Goal: Information Seeking & Learning: Learn about a topic

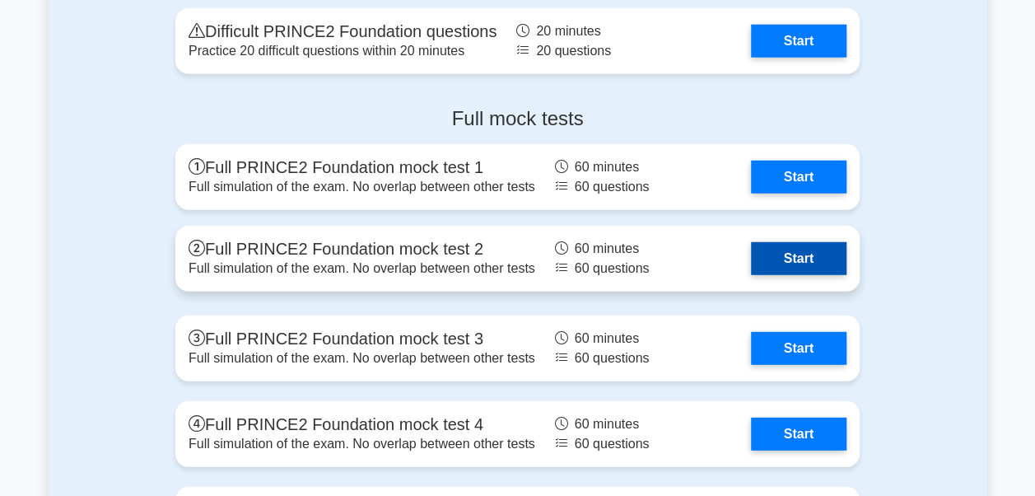
click at [775, 255] on link "Start" at bounding box center [799, 258] width 96 height 33
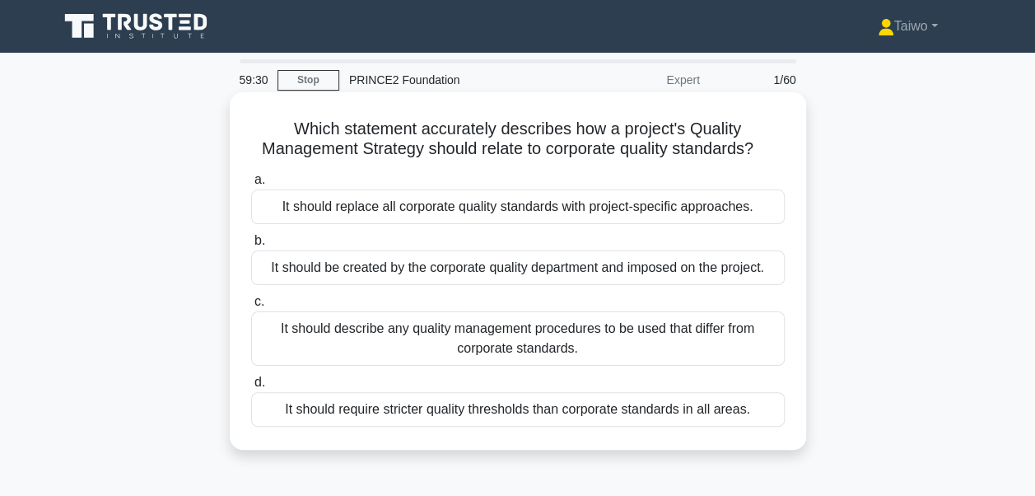
click at [540, 346] on div "It should describe any quality management procedures to be used that differ fro…" at bounding box center [518, 338] width 534 height 54
click at [251, 307] on input "c. It should describe any quality management procedures to be used that differ …" at bounding box center [251, 302] width 0 height 11
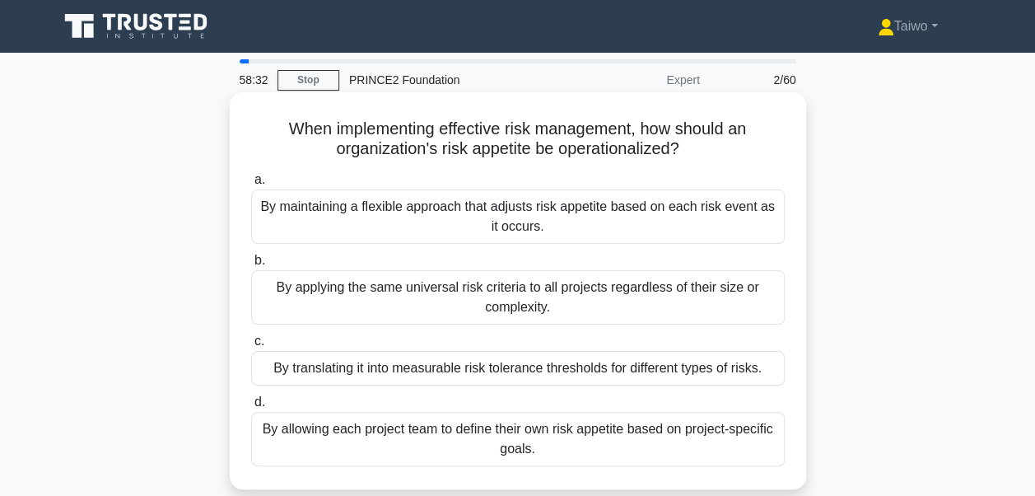
click at [611, 213] on div "By maintaining a flexible approach that adjusts risk appetite based on each ris…" at bounding box center [518, 216] width 534 height 54
click at [251, 185] on input "a. By maintaining a flexible approach that adjusts risk appetite based on each …" at bounding box center [251, 180] width 0 height 11
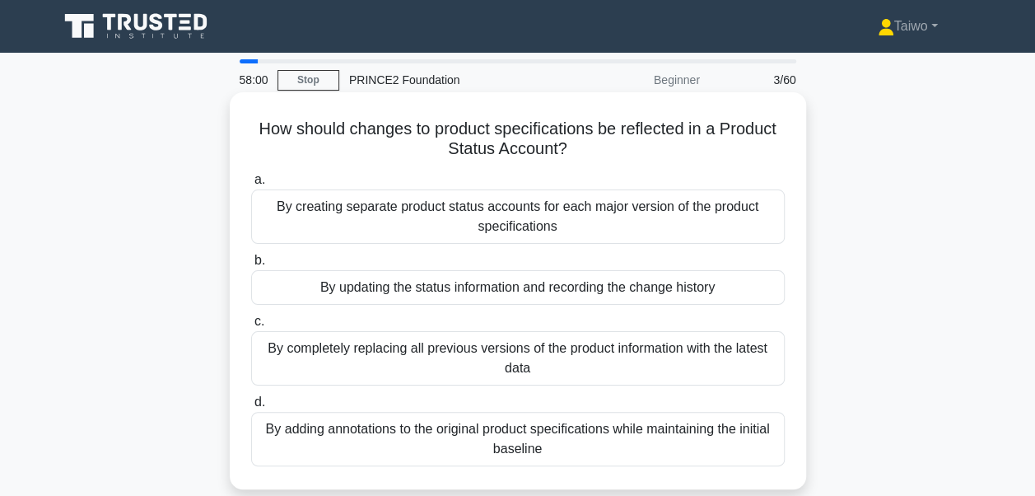
click at [573, 294] on div "By updating the status information and recording the change history" at bounding box center [518, 287] width 534 height 35
click at [251, 266] on input "b. By updating the status information and recording the change history" at bounding box center [251, 260] width 0 height 11
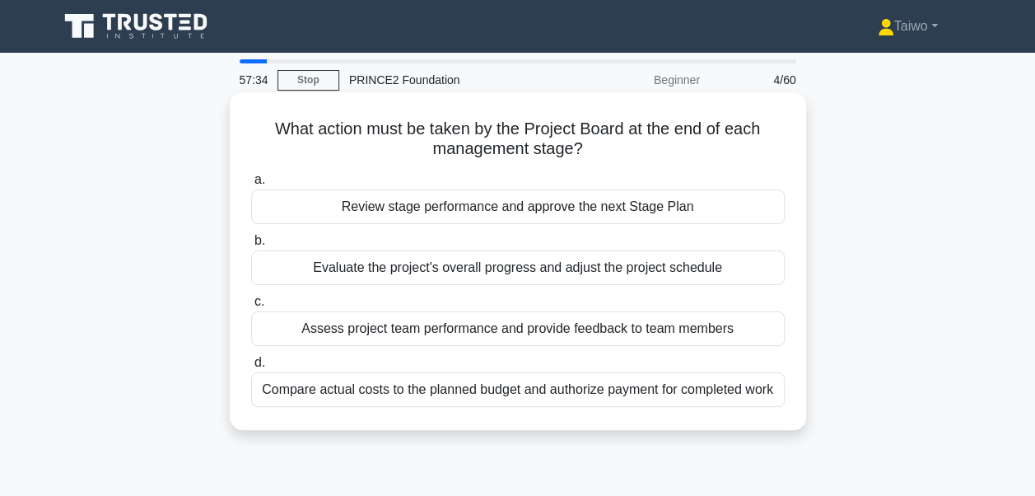
click at [618, 213] on div "Review stage performance and approve the next Stage Plan" at bounding box center [518, 206] width 534 height 35
click at [251, 185] on input "a. Review stage performance and approve the next Stage Plan" at bounding box center [251, 180] width 0 height 11
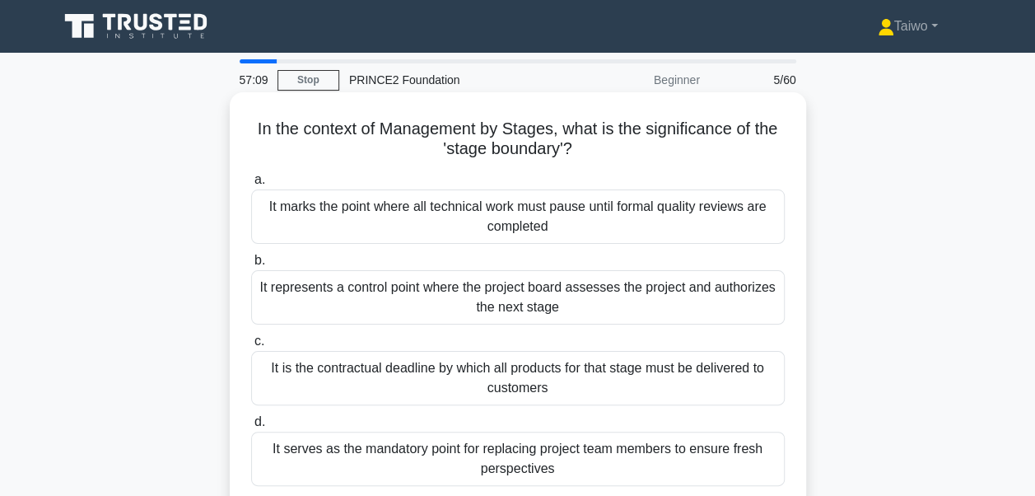
click at [565, 297] on div "It represents a control point where the project board assesses the project and …" at bounding box center [518, 297] width 534 height 54
click at [251, 266] on input "b. It represents a control point where the project board assesses the project a…" at bounding box center [251, 260] width 0 height 11
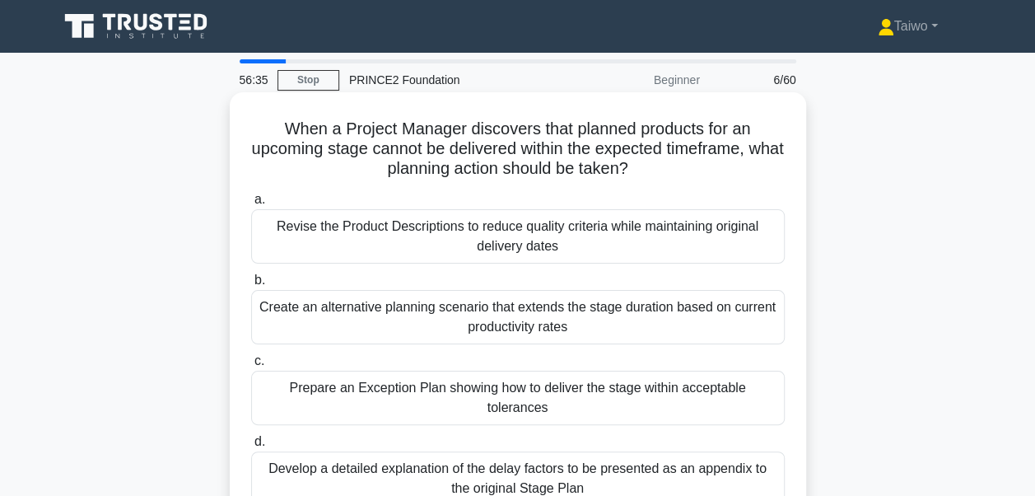
click at [577, 391] on div "Prepare an Exception Plan showing how to deliver the stage within acceptable to…" at bounding box center [518, 398] width 534 height 54
click at [251, 367] on input "c. Prepare an Exception Plan showing how to deliver the stage within acceptable…" at bounding box center [251, 361] width 0 height 11
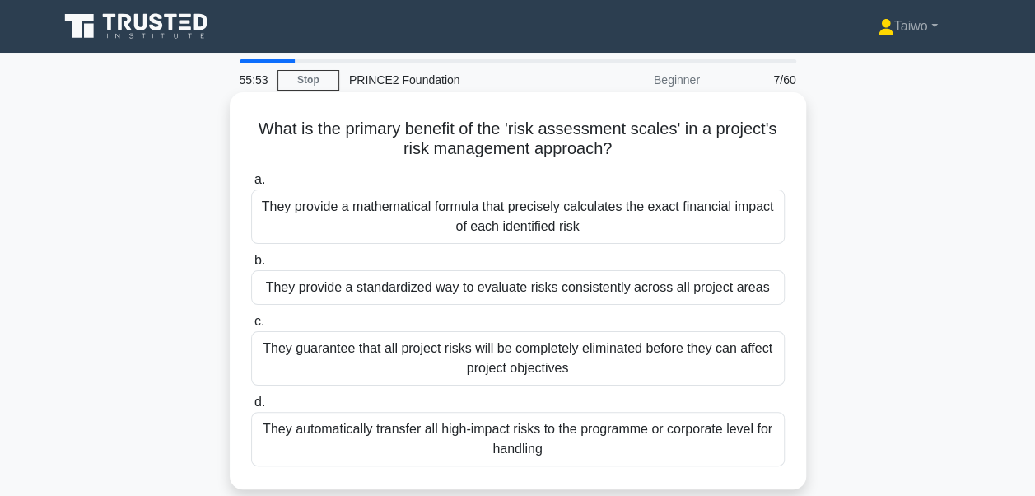
click at [585, 297] on div "They provide a standardized way to evaluate risks consistently across all proje…" at bounding box center [518, 287] width 534 height 35
click at [251, 266] on input "b. They provide a standardized way to evaluate risks consistently across all pr…" at bounding box center [251, 260] width 0 height 11
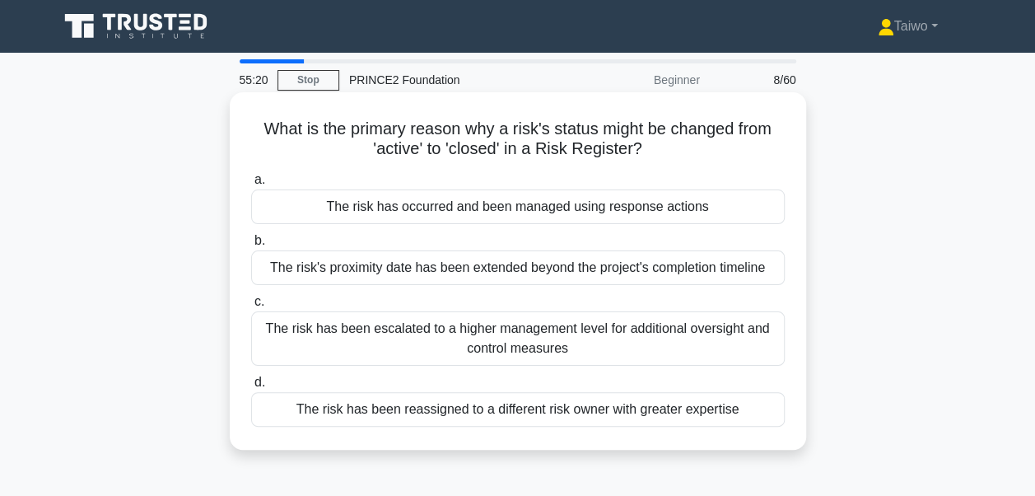
click at [618, 206] on div "The risk has occurred and been managed using response actions" at bounding box center [518, 206] width 534 height 35
click at [251, 185] on input "a. The risk has occurred and been managed using response actions" at bounding box center [251, 180] width 0 height 11
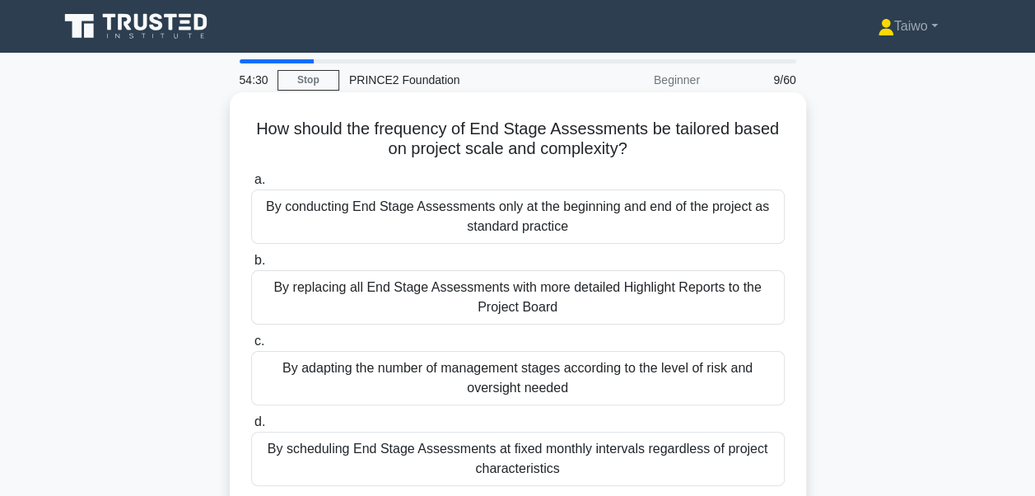
click at [573, 379] on div "By adapting the number of management stages according to the level of risk and …" at bounding box center [518, 378] width 534 height 54
click at [251, 347] on input "c. By adapting the number of management stages according to the level of risk a…" at bounding box center [251, 341] width 0 height 11
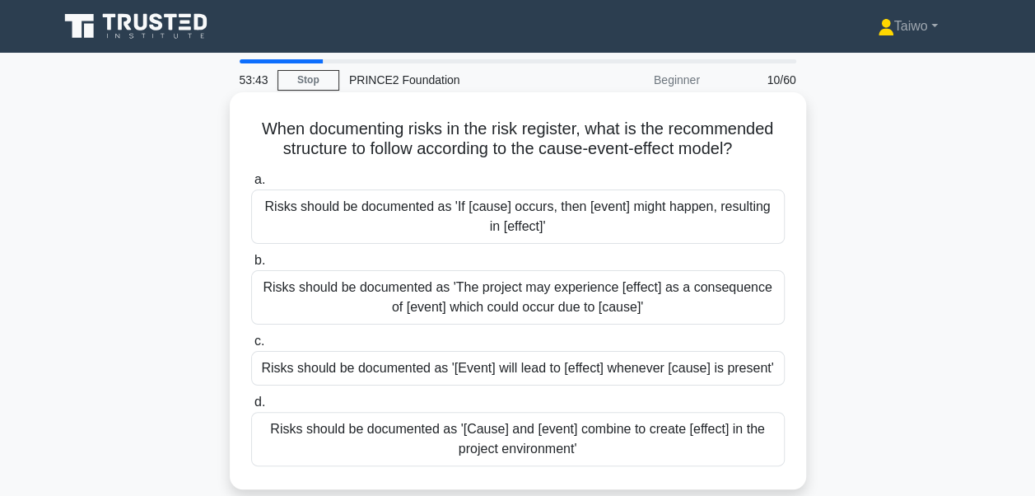
click at [595, 220] on div "Risks should be documented as 'If [cause] occurs, then [event] might happen, re…" at bounding box center [518, 216] width 534 height 54
click at [251, 185] on input "a. Risks should be documented as 'If [cause] occurs, then [event] might happen,…" at bounding box center [251, 180] width 0 height 11
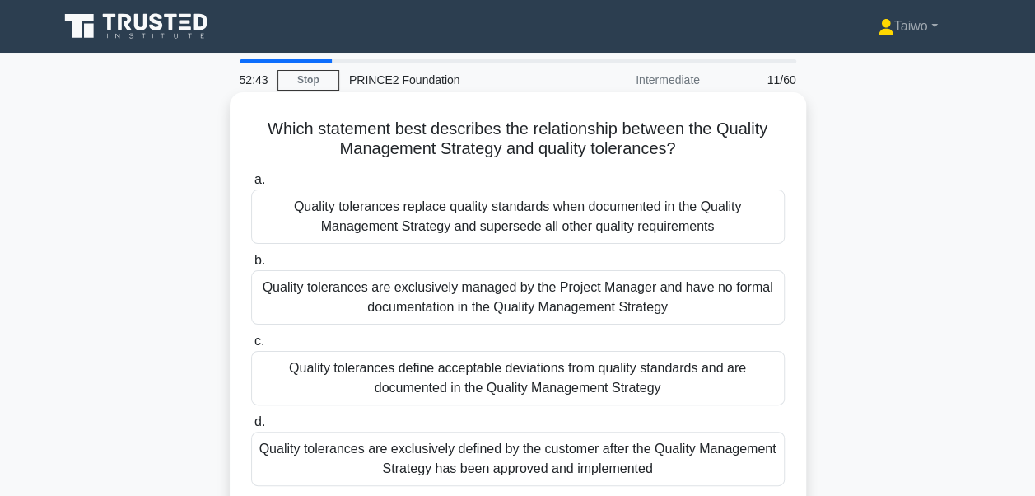
click at [589, 384] on div "Quality tolerances define acceptable deviations from quality standards and are …" at bounding box center [518, 378] width 534 height 54
click at [251, 347] on input "c. Quality tolerances define acceptable deviations from quality standards and a…" at bounding box center [251, 341] width 0 height 11
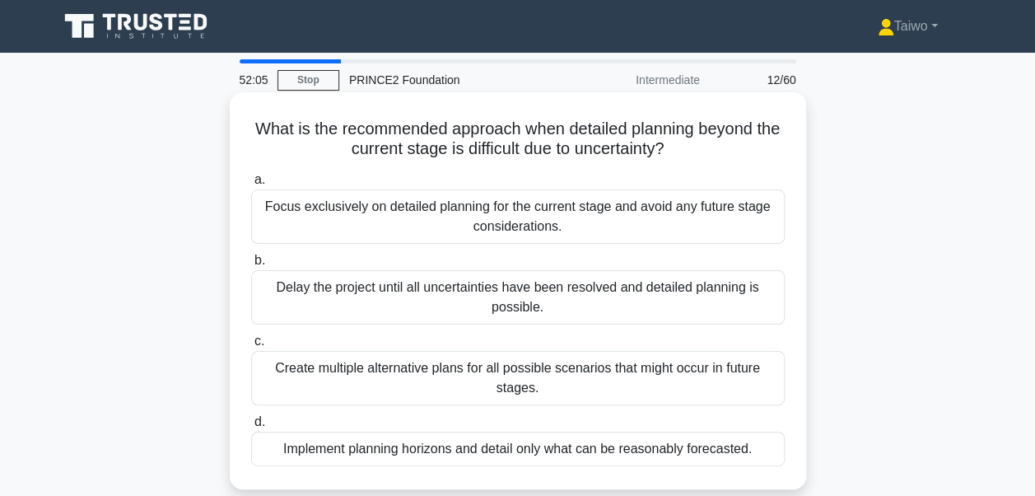
click at [526, 446] on div "Implement planning horizons and detail only what can be reasonably forecasted." at bounding box center [518, 449] width 534 height 35
click at [251, 428] on input "d. Implement planning horizons and detail only what can be reasonably forecaste…" at bounding box center [251, 422] width 0 height 11
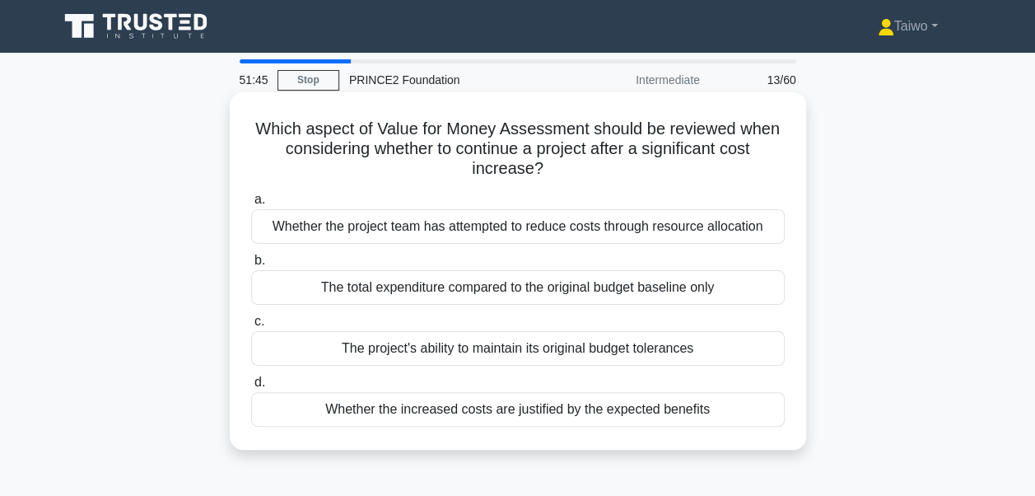
click at [549, 412] on div "Whether the increased costs are justified by the expected benefits" at bounding box center [518, 409] width 534 height 35
click at [251, 388] on input "d. Whether the increased costs are justified by the expected benefits" at bounding box center [251, 382] width 0 height 11
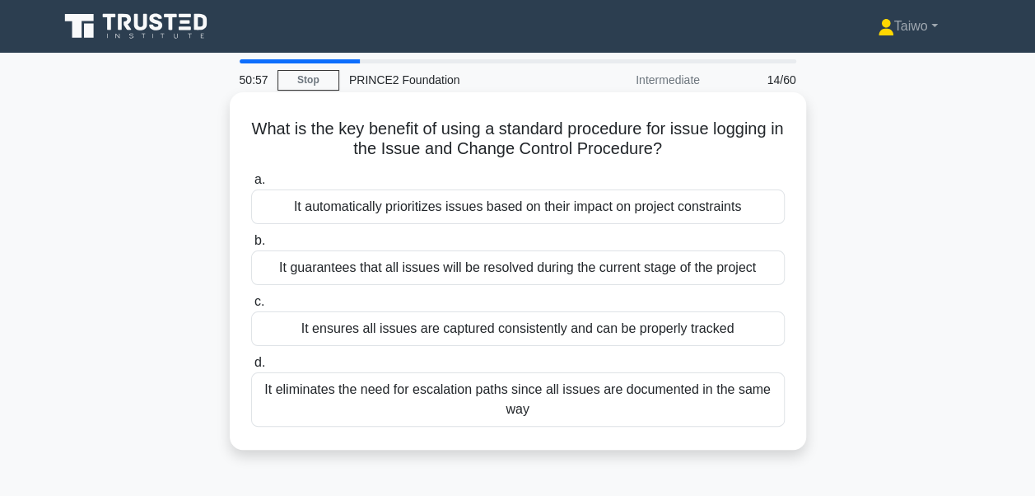
click at [580, 329] on div "It ensures all issues are captured consistently and can be properly tracked" at bounding box center [518, 328] width 534 height 35
click at [251, 307] on input "c. It ensures all issues are captured consistently and can be properly tracked" at bounding box center [251, 302] width 0 height 11
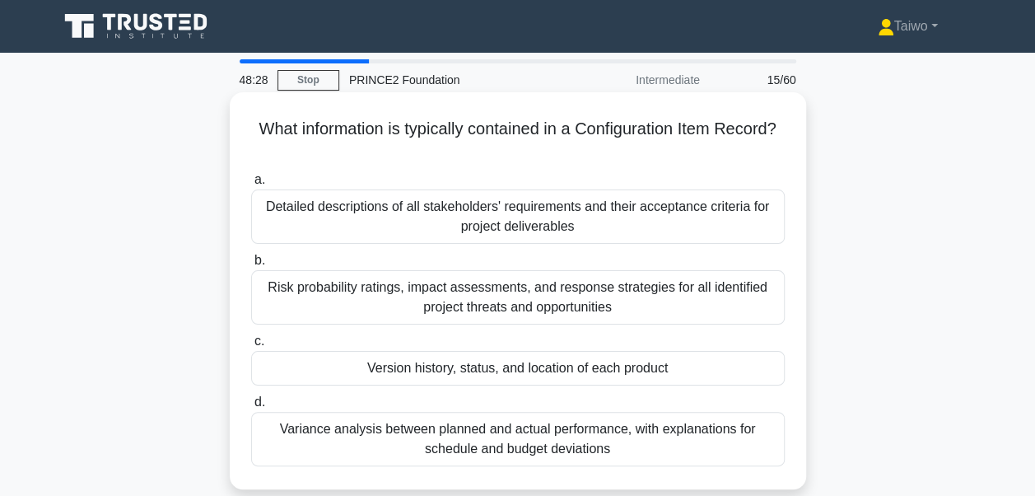
click at [555, 364] on div "Version history, status, and location of each product" at bounding box center [518, 368] width 534 height 35
click at [251, 347] on input "c. Version history, status, and location of each product" at bounding box center [251, 341] width 0 height 11
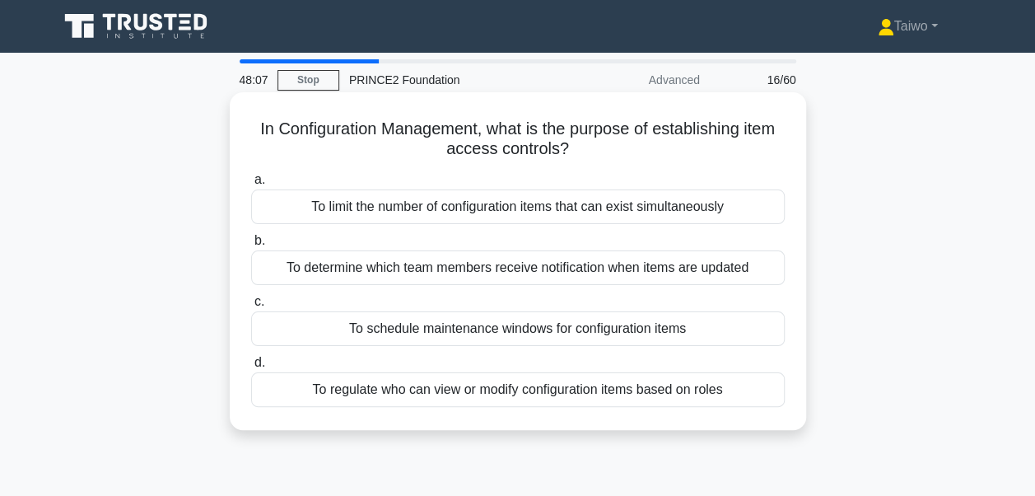
click at [422, 214] on div "To limit the number of configuration items that can exist simultaneously" at bounding box center [518, 206] width 534 height 35
click at [251, 185] on input "a. To limit the number of configuration items that can exist simultaneously" at bounding box center [251, 180] width 0 height 11
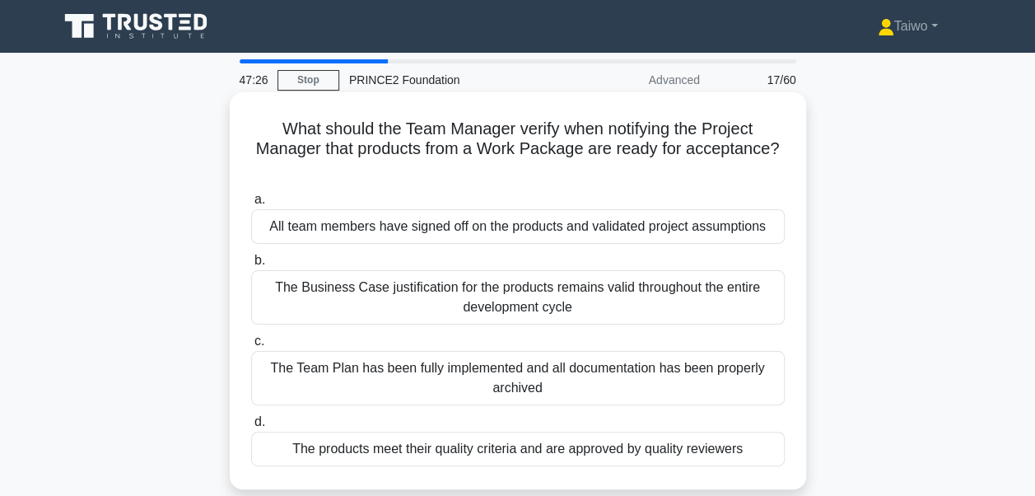
click at [517, 450] on div "The products meet their quality criteria and are approved by quality reviewers" at bounding box center [518, 449] width 534 height 35
click at [251, 428] on input "d. The products meet their quality criteria and are approved by quality reviewe…" at bounding box center [251, 422] width 0 height 11
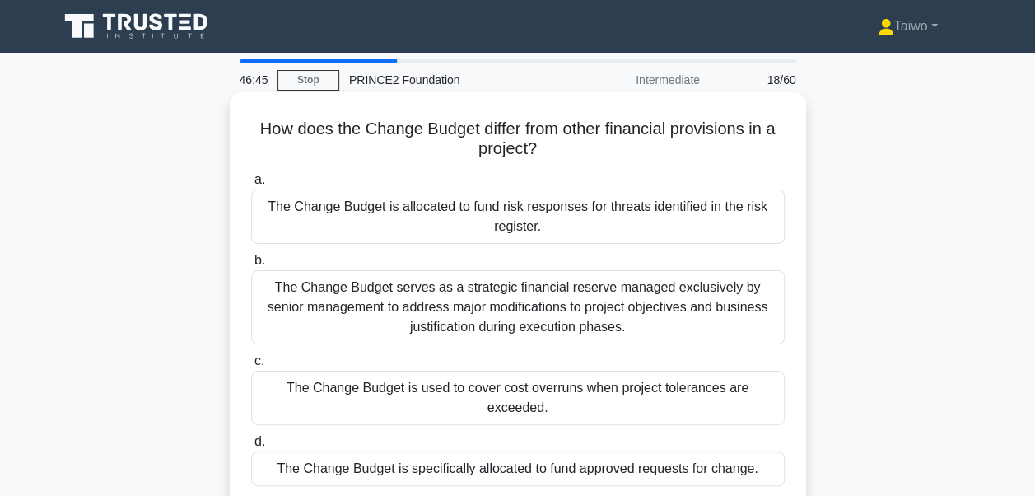
click at [462, 452] on div "The Change Budget is specifically allocated to fund approved requests for chang…" at bounding box center [518, 468] width 534 height 35
click at [251, 447] on input "d. The Change Budget is specifically allocated to fund approved requests for ch…" at bounding box center [251, 442] width 0 height 11
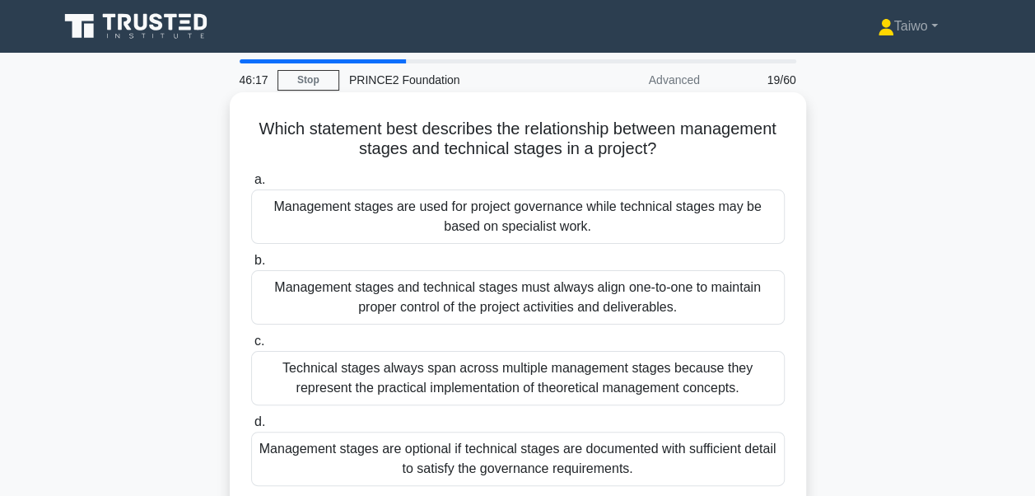
click at [692, 226] on div "Management stages are used for project governance while technical stages may be…" at bounding box center [518, 216] width 534 height 54
click at [251, 185] on input "a. Management stages are used for project governance while technical stages may…" at bounding box center [251, 180] width 0 height 11
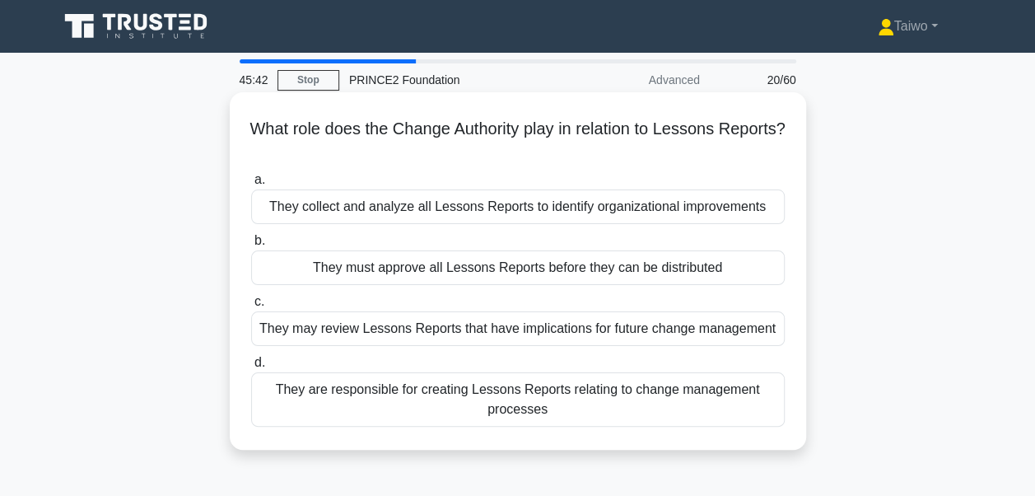
click at [483, 331] on div "They may review Lessons Reports that have implications for future change manage…" at bounding box center [518, 328] width 534 height 35
click at [251, 307] on input "c. They may review Lessons Reports that have implications for future change man…" at bounding box center [251, 302] width 0 height 11
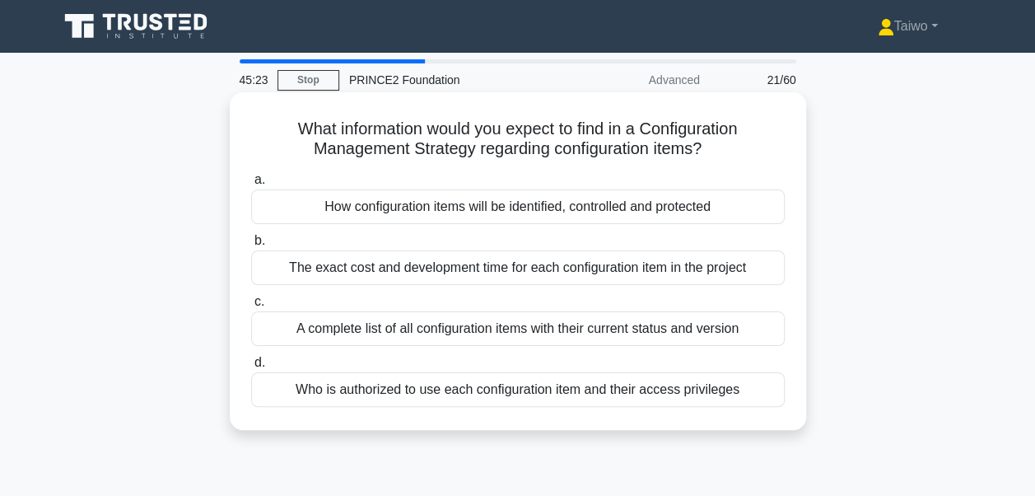
click at [451, 328] on div "A complete list of all configuration items with their current status and version" at bounding box center [518, 328] width 534 height 35
click at [251, 307] on input "c. A complete list of all configuration items with their current status and ver…" at bounding box center [251, 302] width 0 height 11
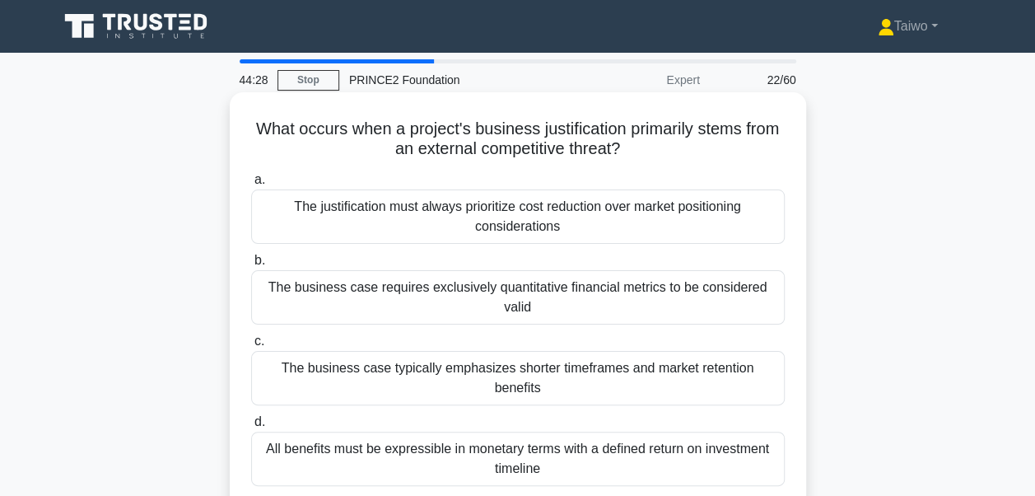
click at [433, 432] on div "All benefits must be expressible in monetary terms with a defined return on inv…" at bounding box center [518, 459] width 534 height 54
click at [251, 425] on input "d. All benefits must be expressible in monetary terms with a defined return on …" at bounding box center [251, 422] width 0 height 11
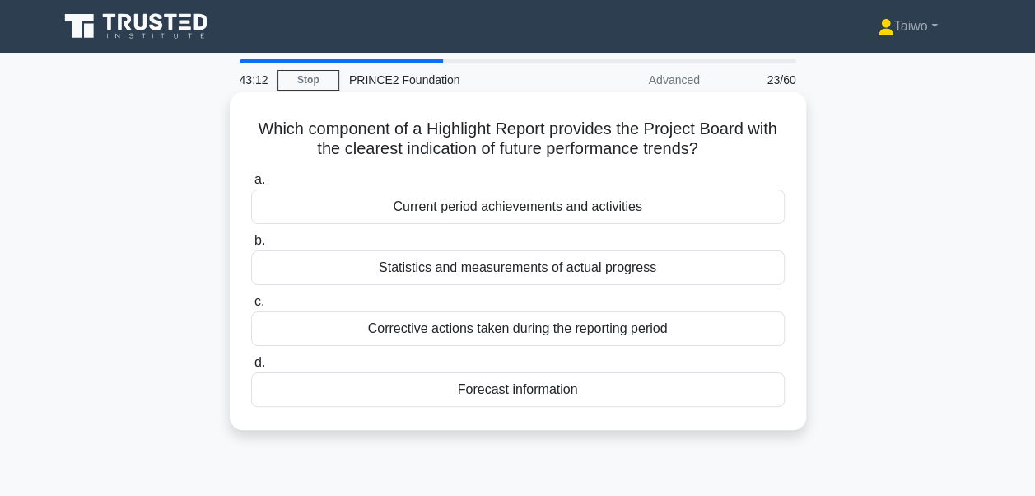
click at [502, 269] on div "Statistics and measurements of actual progress" at bounding box center [518, 267] width 534 height 35
click at [251, 246] on input "b. Statistics and measurements of actual progress" at bounding box center [251, 241] width 0 height 11
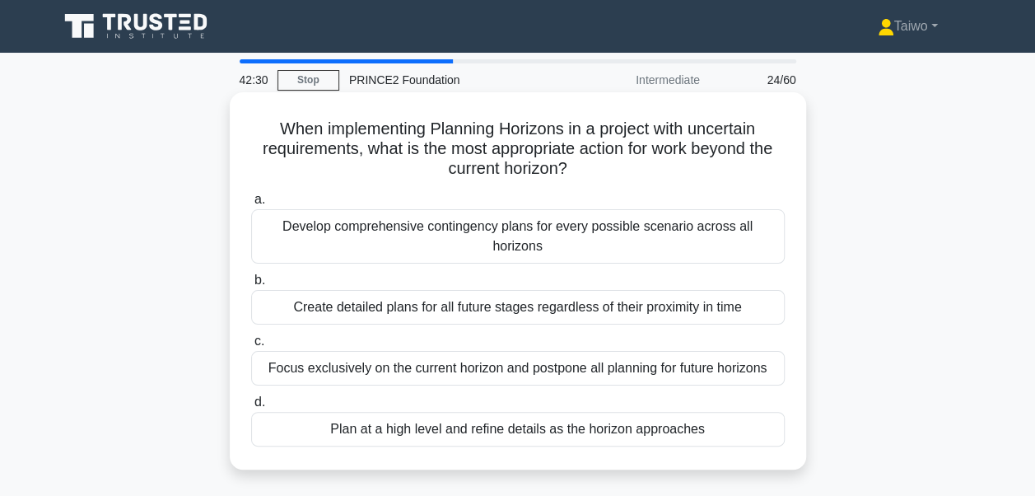
click at [564, 231] on div "Develop comprehensive contingency plans for every possible scenario across all …" at bounding box center [518, 236] width 534 height 54
click at [251, 205] on input "a. Develop comprehensive contingency plans for every possible scenario across a…" at bounding box center [251, 199] width 0 height 11
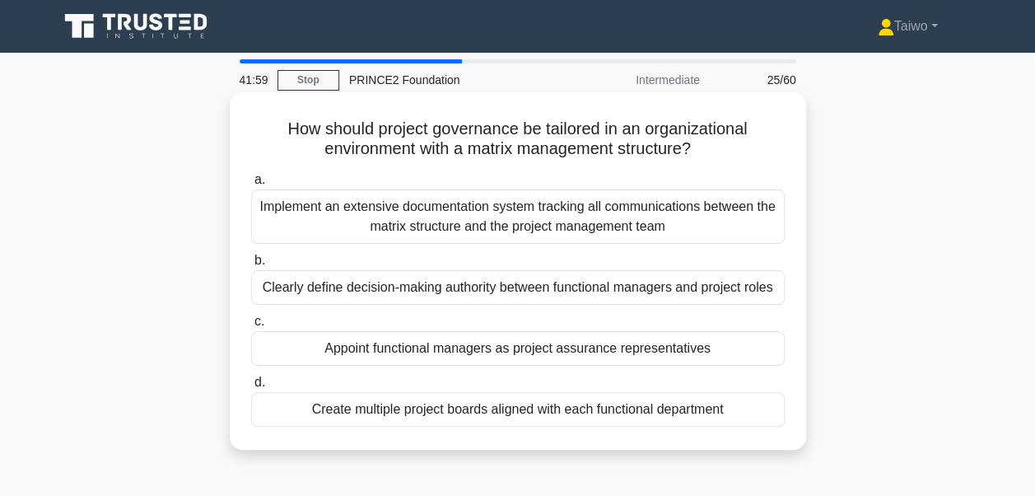
click at [547, 287] on div "Clearly define decision-making authority between functional managers and projec…" at bounding box center [518, 287] width 534 height 35
click at [251, 266] on input "b. Clearly define decision-making authority between functional managers and pro…" at bounding box center [251, 260] width 0 height 11
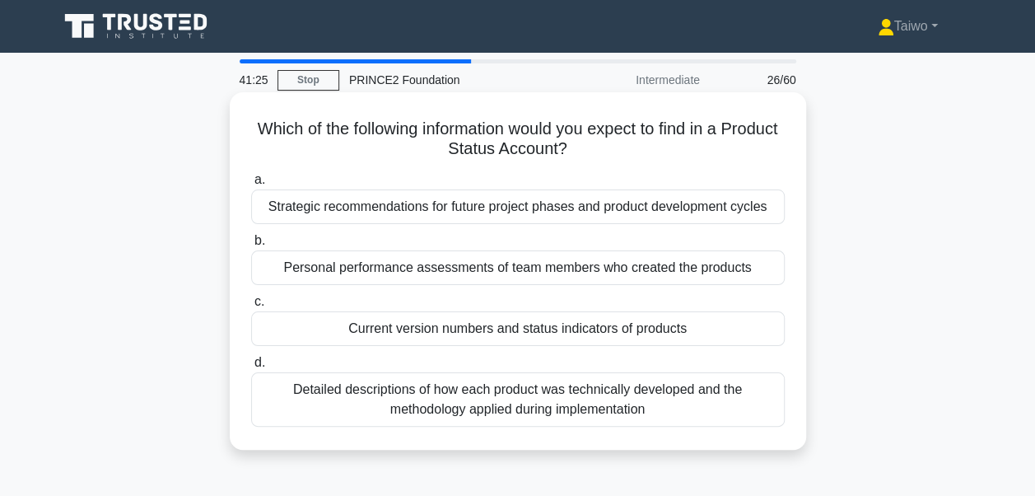
click at [700, 331] on div "Current version numbers and status indicators of products" at bounding box center [518, 328] width 534 height 35
click at [251, 307] on input "c. Current version numbers and status indicators of products" at bounding box center [251, 302] width 0 height 11
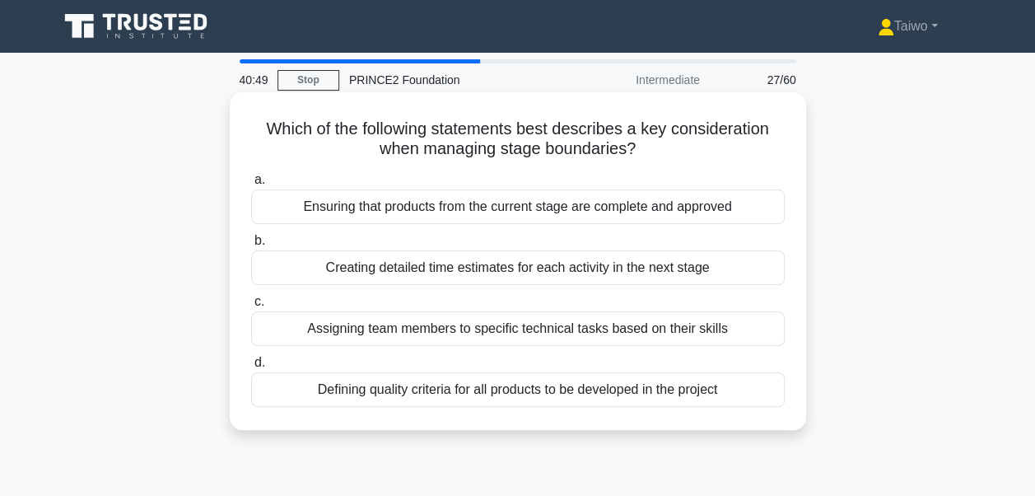
click at [334, 205] on div "Ensuring that products from the current stage are complete and approved" at bounding box center [518, 206] width 534 height 35
click at [251, 185] on input "a. Ensuring that products from the current stage are complete and approved" at bounding box center [251, 180] width 0 height 11
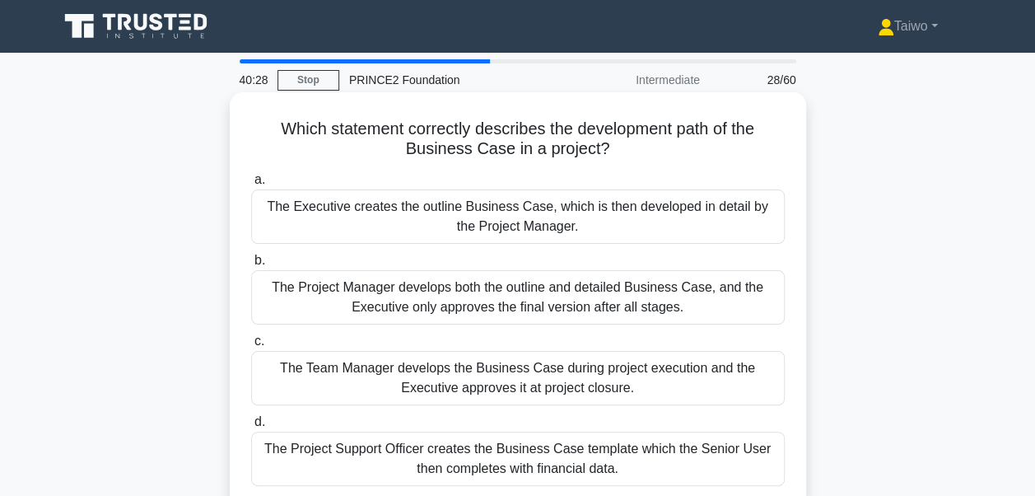
click at [325, 227] on div "The Executive creates the outline Business Case, which is then developed in det…" at bounding box center [518, 216] width 534 height 54
click at [251, 185] on input "a. The Executive creates the outline Business Case, which is then developed in …" at bounding box center [251, 180] width 0 height 11
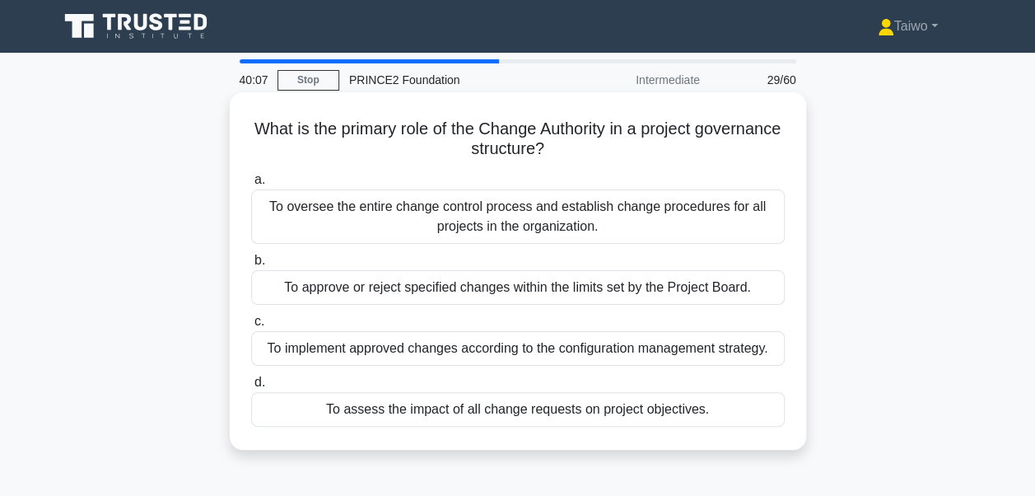
click at [315, 297] on div "To approve or reject specified changes within the limits set by the Project Boa…" at bounding box center [518, 287] width 534 height 35
click at [251, 266] on input "b. To approve or reject specified changes within the limits set by the Project …" at bounding box center [251, 260] width 0 height 11
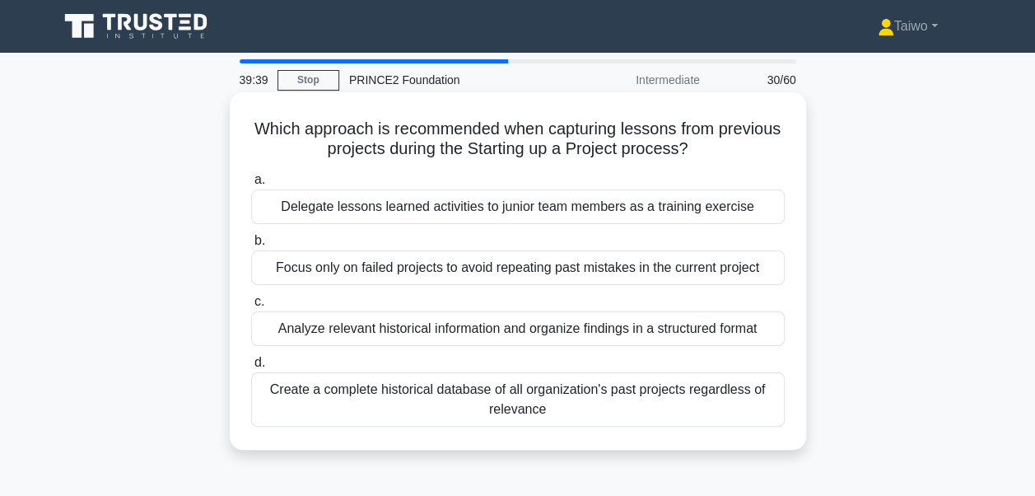
click at [300, 334] on div "Analyze relevant historical information and organize findings in a structured f…" at bounding box center [518, 328] width 534 height 35
click at [251, 307] on input "c. Analyze relevant historical information and organize findings in a structure…" at bounding box center [251, 302] width 0 height 11
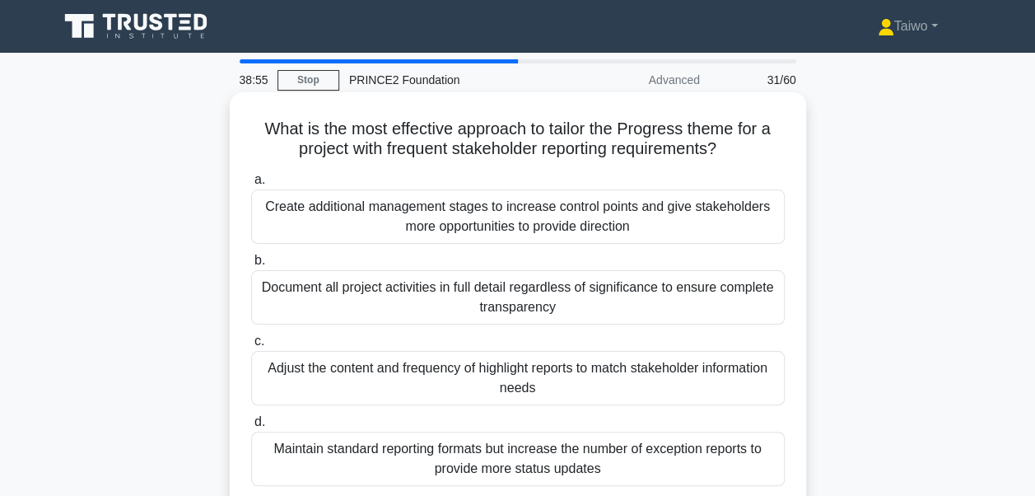
click at [298, 385] on div "Adjust the content and frequency of highlight reports to match stakeholder info…" at bounding box center [518, 378] width 534 height 54
click at [251, 347] on input "c. Adjust the content and frequency of highlight reports to match stakeholder i…" at bounding box center [251, 341] width 0 height 11
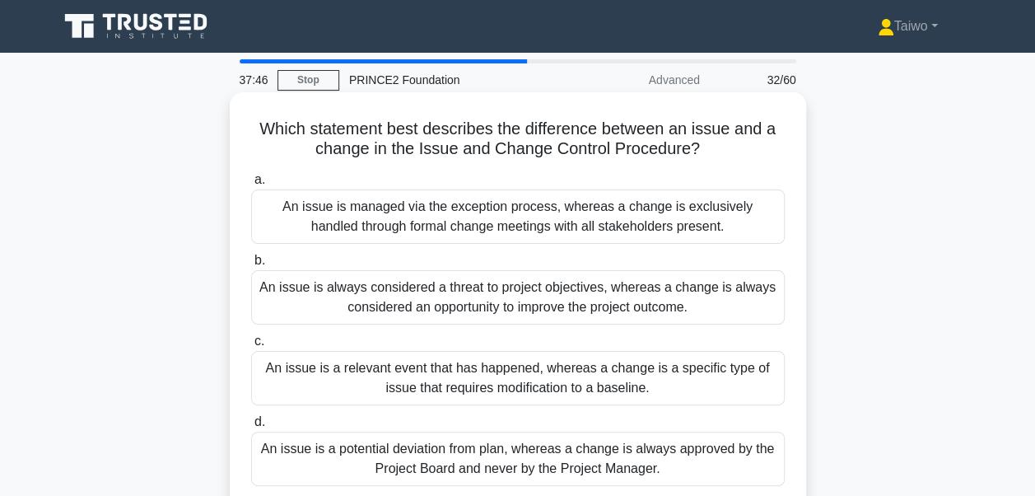
click at [277, 388] on div "An issue is a relevant event that has happened, whereas a change is a specific …" at bounding box center [518, 378] width 534 height 54
click at [251, 347] on input "c. An issue is a relevant event that has happened, whereas a change is a specif…" at bounding box center [251, 341] width 0 height 11
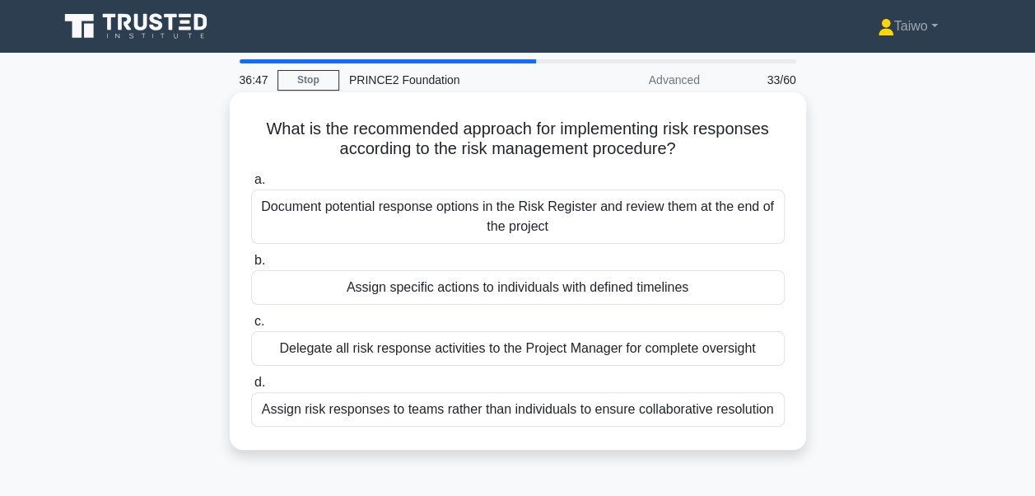
click at [353, 289] on div "Assign specific actions to individuals with defined timelines" at bounding box center [518, 287] width 534 height 35
click at [251, 266] on input "b. Assign specific actions to individuals with defined timelines" at bounding box center [251, 260] width 0 height 11
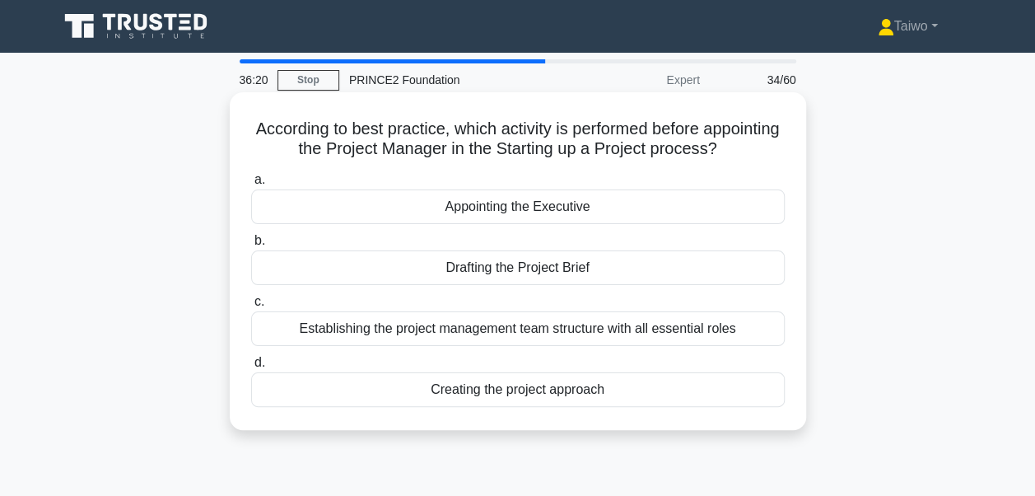
click at [455, 218] on div "Appointing the Executive" at bounding box center [518, 206] width 534 height 35
click at [251, 185] on input "a. Appointing the Executive" at bounding box center [251, 180] width 0 height 11
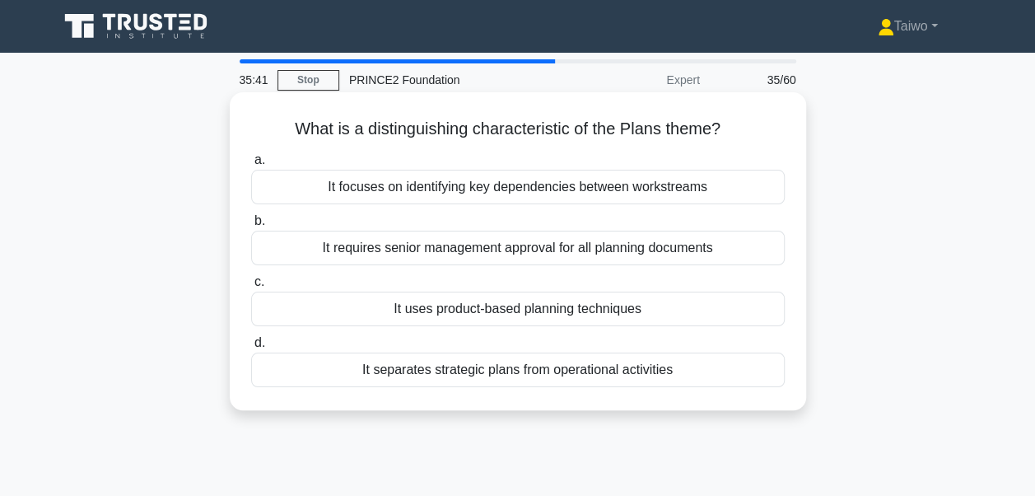
click at [371, 364] on div "It separates strategic plans from operational activities" at bounding box center [518, 370] width 534 height 35
click at [251, 348] on input "d. It separates strategic plans from operational activities" at bounding box center [251, 343] width 0 height 11
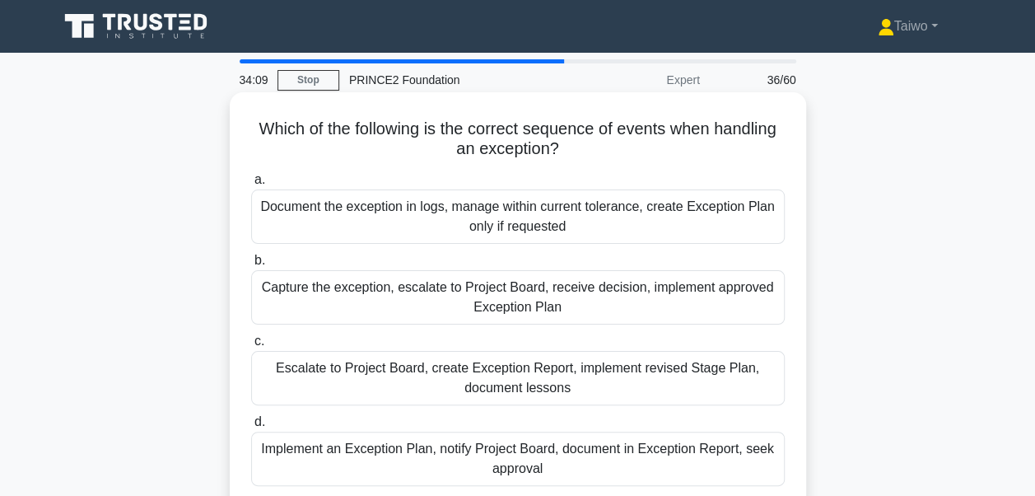
click at [311, 298] on div "Capture the exception, escalate to Project Board, receive decision, implement a…" at bounding box center [518, 297] width 534 height 54
click at [251, 266] on input "b. Capture the exception, escalate to Project Board, receive decision, implemen…" at bounding box center [251, 260] width 0 height 11
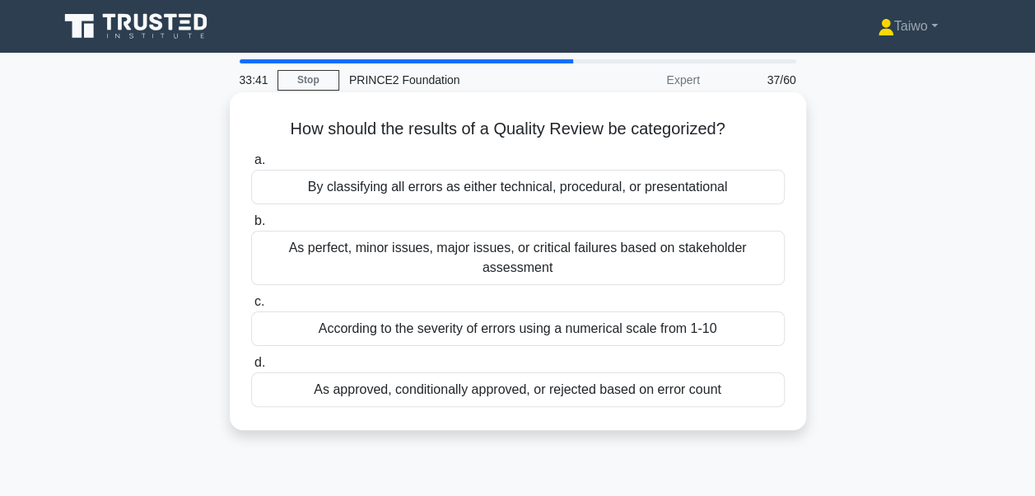
click at [344, 380] on div "As approved, conditionally approved, or rejected based on error count" at bounding box center [518, 389] width 534 height 35
click at [251, 368] on input "d. As approved, conditionally approved, or rejected based on error count" at bounding box center [251, 363] width 0 height 11
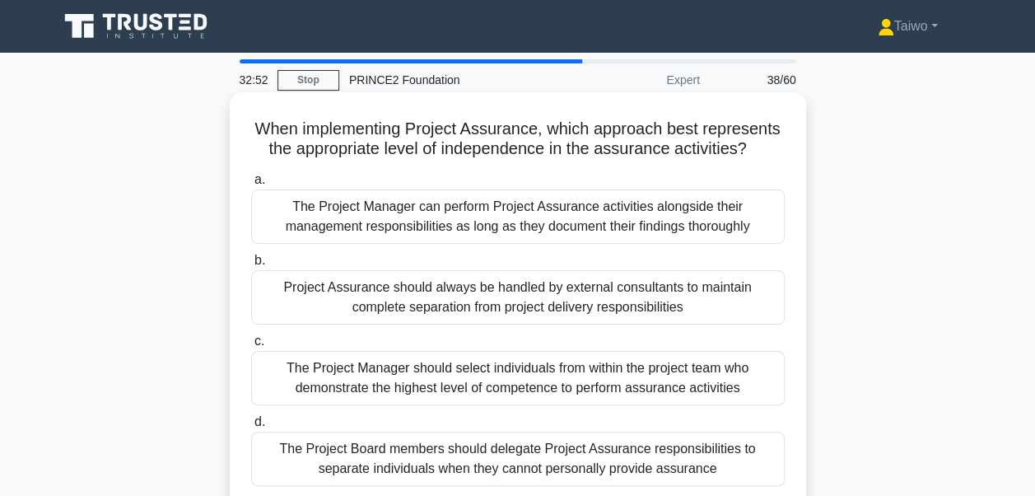
click at [273, 470] on div "The Project Board members should delegate Project Assurance responsibilities to…" at bounding box center [518, 459] width 534 height 54
click at [251, 428] on input "d. The Project Board members should delegate Project Assurance responsibilities…" at bounding box center [251, 422] width 0 height 11
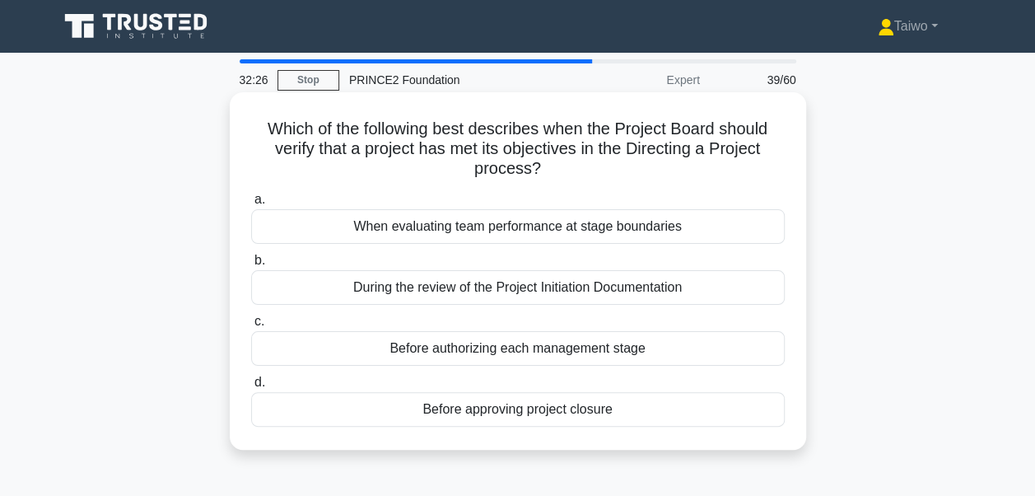
click at [412, 353] on div "Before authorizing each management stage" at bounding box center [518, 348] width 534 height 35
click at [251, 327] on input "c. Before authorizing each management stage" at bounding box center [251, 321] width 0 height 11
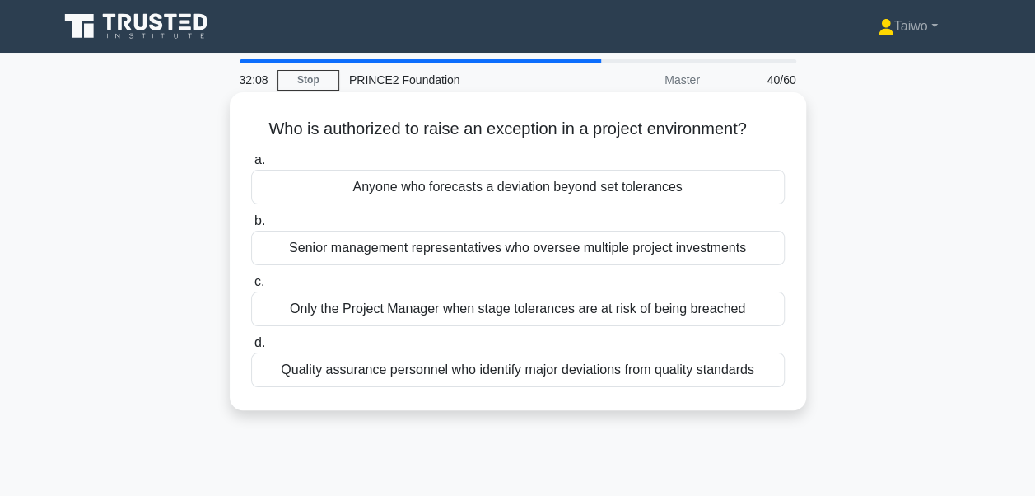
click at [387, 196] on div "Anyone who forecasts a deviation beyond set tolerances" at bounding box center [518, 187] width 534 height 35
click at [251, 166] on input "a. Anyone who forecasts a deviation beyond set tolerances" at bounding box center [251, 160] width 0 height 11
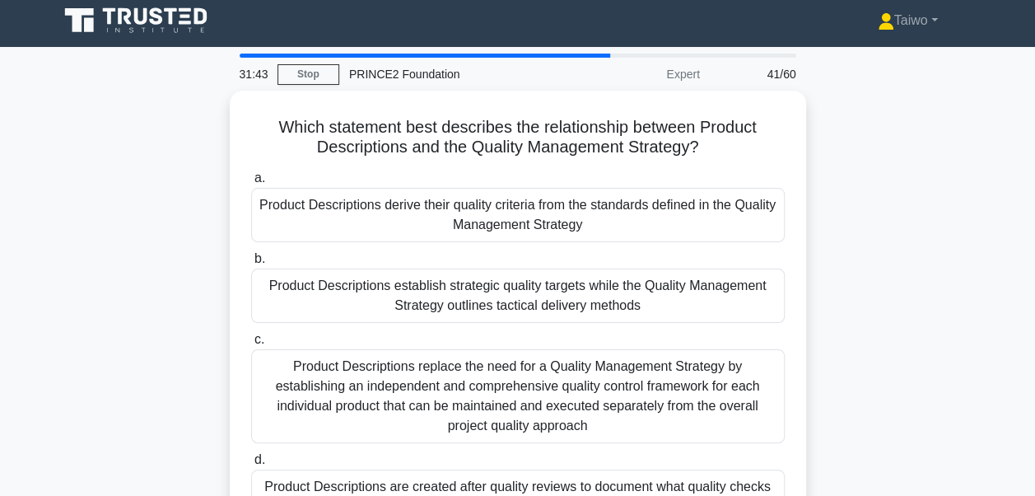
scroll to position [5, 0]
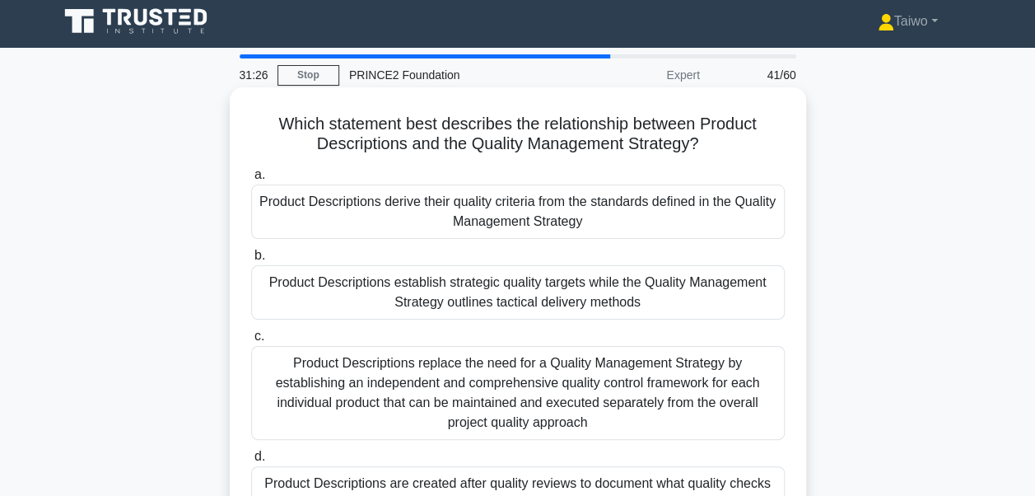
click at [301, 292] on div "Product Descriptions establish strategic quality targets while the Quality Mana…" at bounding box center [518, 292] width 534 height 54
click at [251, 261] on input "b. Product Descriptions establish strategic quality targets while the Quality M…" at bounding box center [251, 255] width 0 height 11
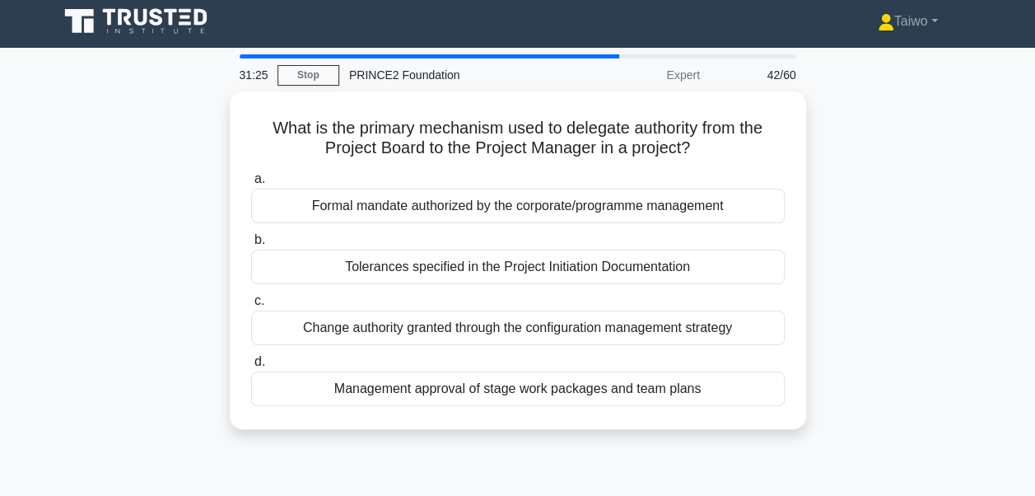
scroll to position [0, 0]
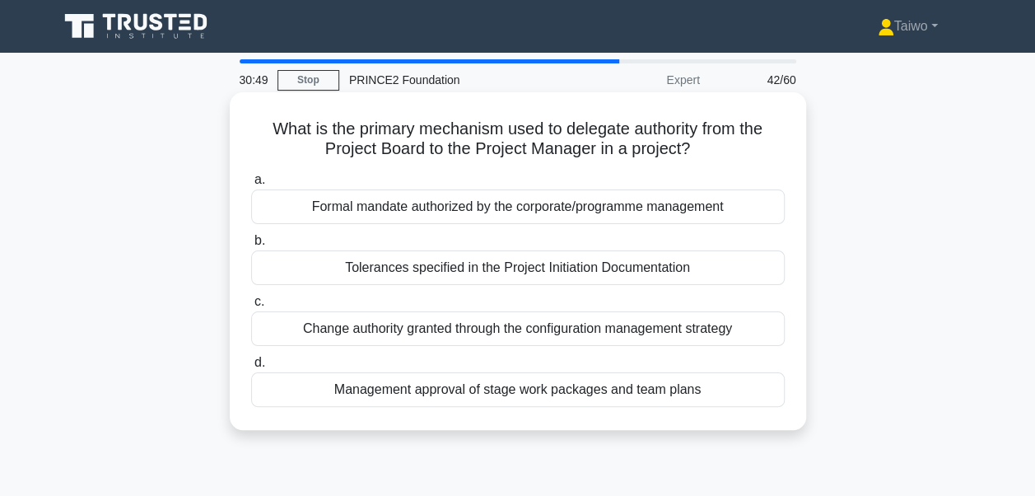
click at [343, 395] on div "Management approval of stage work packages and team plans" at bounding box center [518, 389] width 534 height 35
click at [251, 368] on input "d. Management approval of stage work packages and team plans" at bounding box center [251, 363] width 0 height 11
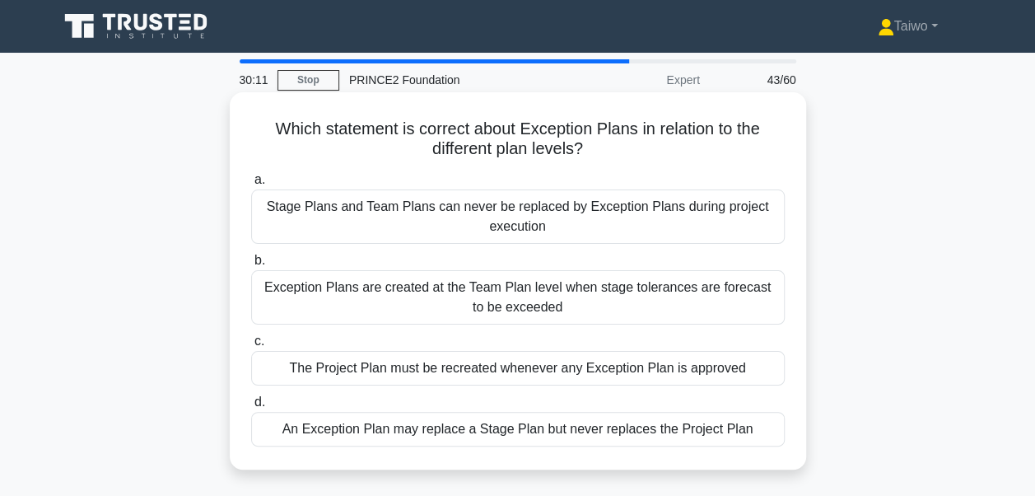
click at [763, 309] on div "Exception Plans are created at the Team Plan level when stage tolerances are fo…" at bounding box center [518, 297] width 534 height 54
click at [251, 266] on input "b. Exception Plans are created at the Team Plan level when stage tolerances are…" at bounding box center [251, 260] width 0 height 11
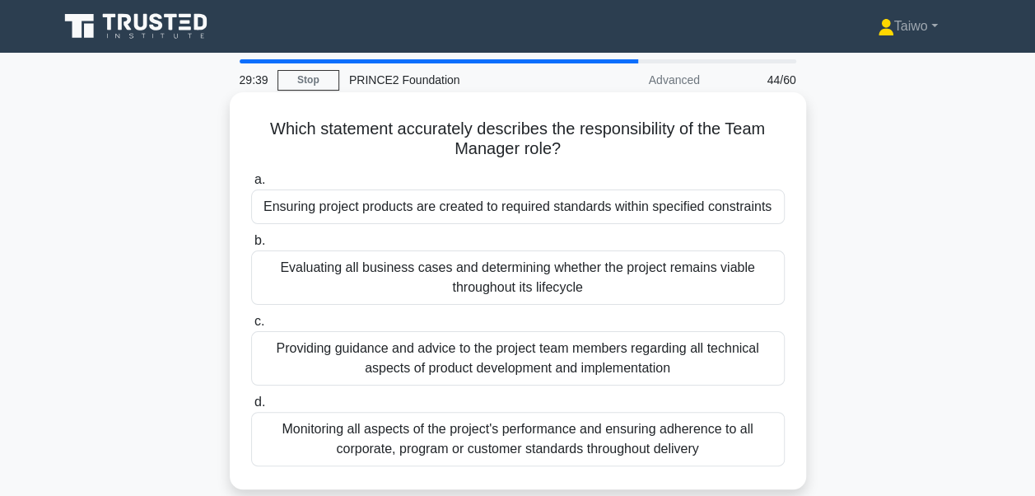
click at [411, 364] on div "Providing guidance and advice to the project team members regarding all technic…" at bounding box center [518, 358] width 534 height 54
click at [251, 327] on input "c. Providing guidance and advice to the project team members regarding all tech…" at bounding box center [251, 321] width 0 height 11
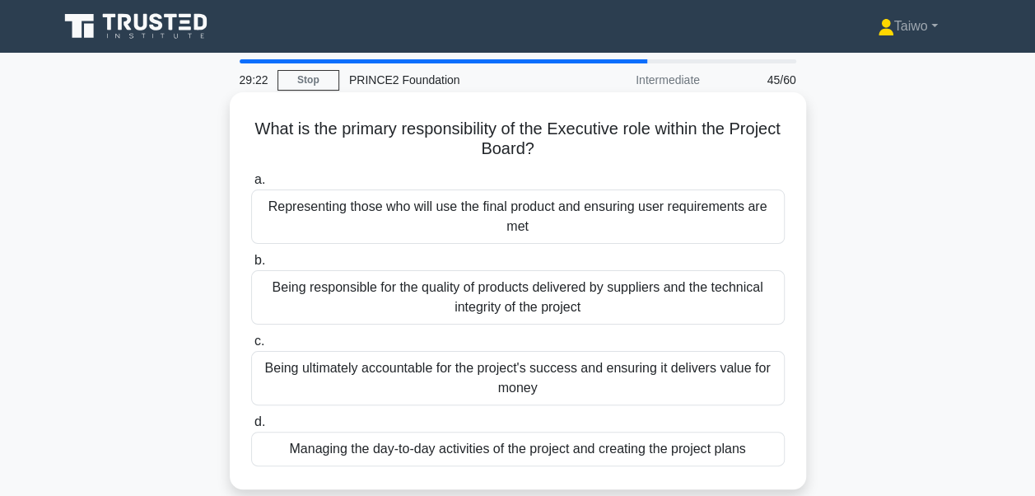
click at [574, 385] on div "Being ultimately accountable for the project's success and ensuring it delivers…" at bounding box center [518, 378] width 534 height 54
click at [251, 347] on input "c. Being ultimately accountable for the project's success and ensuring it deliv…" at bounding box center [251, 341] width 0 height 11
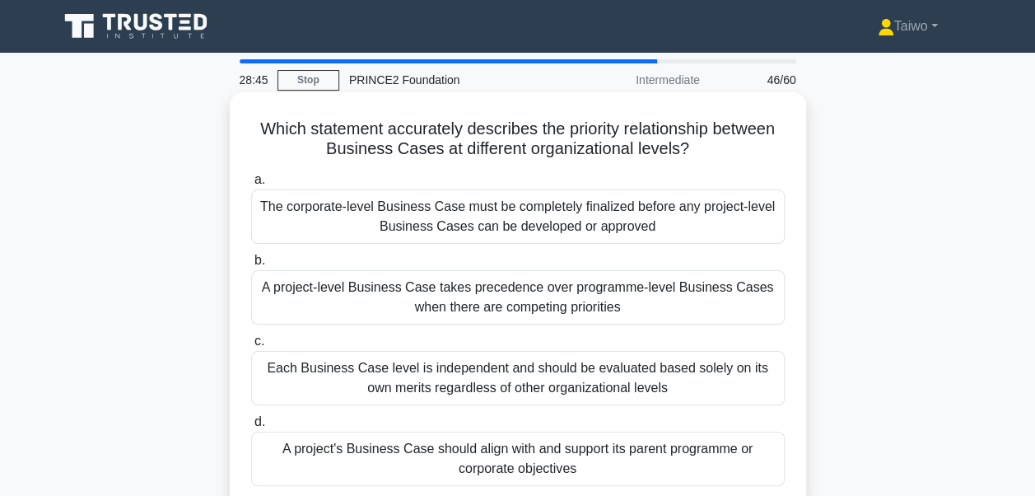
click at [582, 219] on div "The corporate-level Business Case must be completely finalized before any proje…" at bounding box center [518, 216] width 534 height 54
click at [251, 185] on input "a. The corporate-level Business Case must be completely finalized before any pr…" at bounding box center [251, 180] width 0 height 11
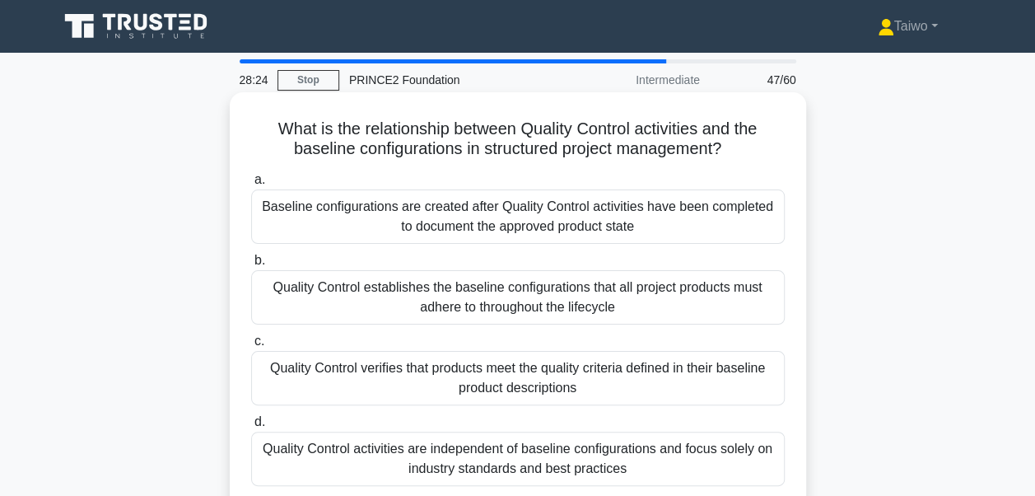
click at [601, 379] on div "Quality Control verifies that products meet the quality criteria defined in the…" at bounding box center [518, 378] width 534 height 54
click at [251, 347] on input "c. Quality Control verifies that products meet the quality criteria defined in …" at bounding box center [251, 341] width 0 height 11
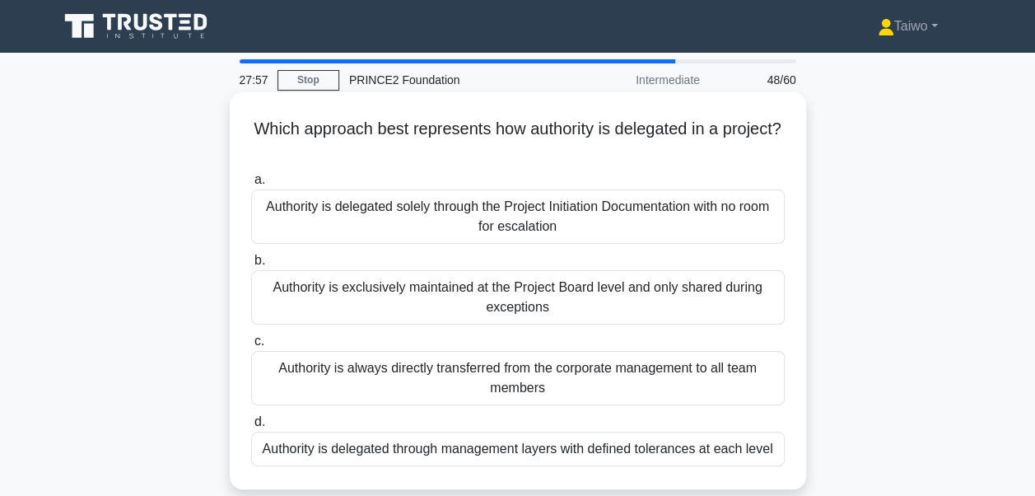
click at [651, 446] on div "Authority is delegated through management layers with defined tolerances at eac…" at bounding box center [518, 449] width 534 height 35
click at [251, 428] on input "d. Authority is delegated through management layers with defined tolerances at …" at bounding box center [251, 422] width 0 height 11
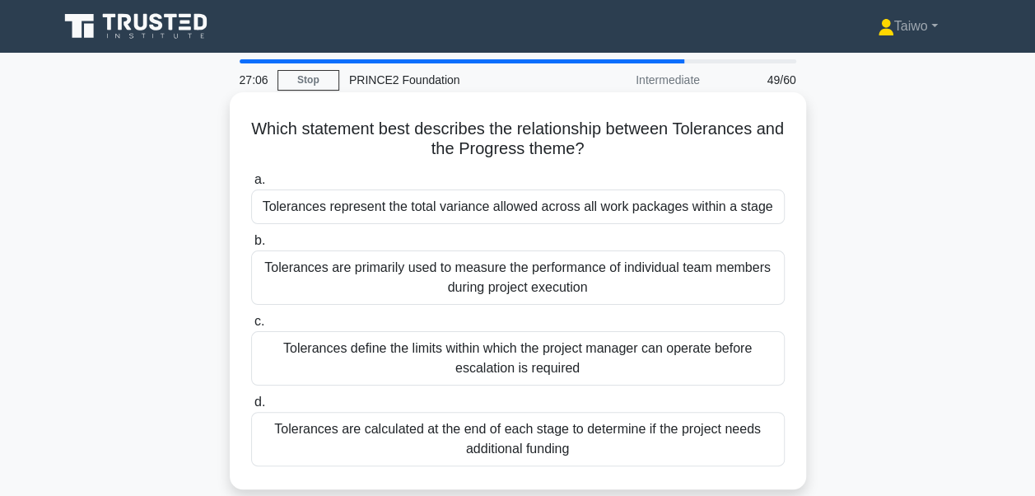
click at [638, 213] on div "Tolerances represent the total variance allowed across all work packages within…" at bounding box center [518, 206] width 534 height 35
click at [251, 185] on input "a. Tolerances represent the total variance allowed across all work packages wit…" at bounding box center [251, 180] width 0 height 11
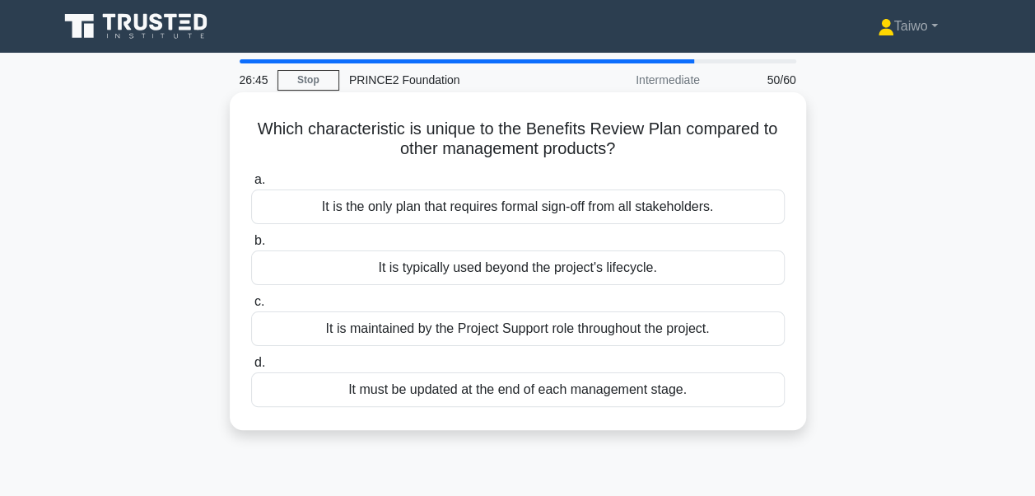
click at [557, 390] on div "It must be updated at the end of each management stage." at bounding box center [518, 389] width 534 height 35
click at [251, 368] on input "d. It must be updated at the end of each management stage." at bounding box center [251, 363] width 0 height 11
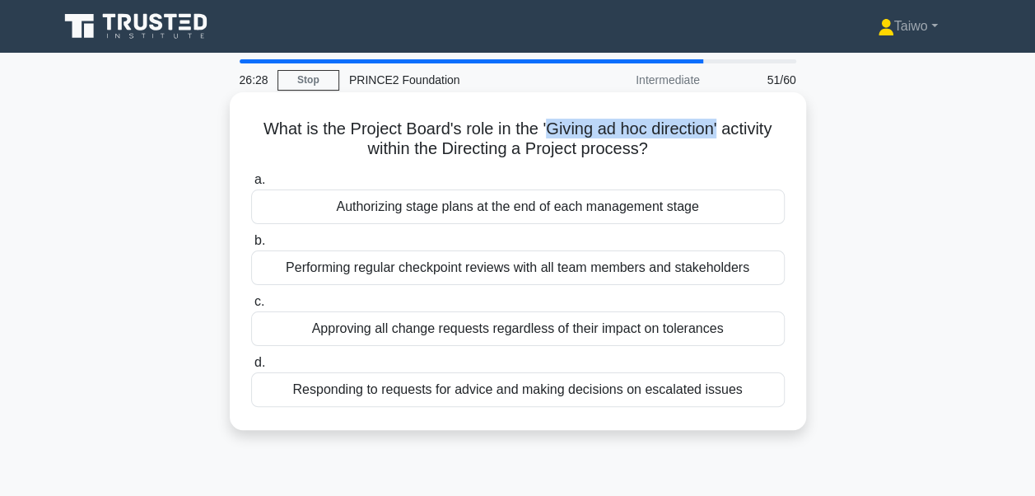
drag, startPoint x: 544, startPoint y: 132, endPoint x: 722, endPoint y: 137, distance: 178.0
click at [722, 137] on h5 "What is the Project Board's role in the 'Giving ad hoc direction' activity with…" at bounding box center [518, 139] width 537 height 41
copy h5 "Giving ad hoc direction'"
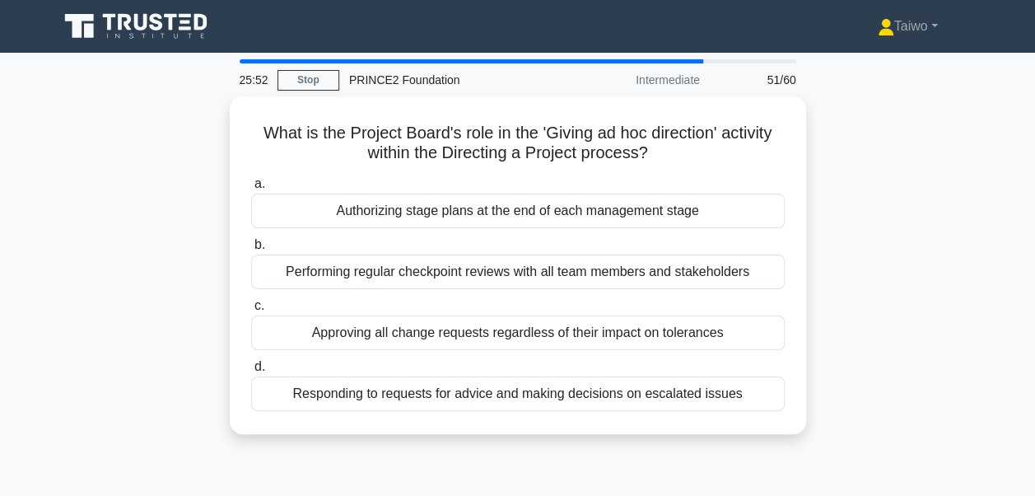
click at [861, 258] on div "What is the Project Board's role in the 'Giving ad hoc direction' activity with…" at bounding box center [518, 275] width 939 height 358
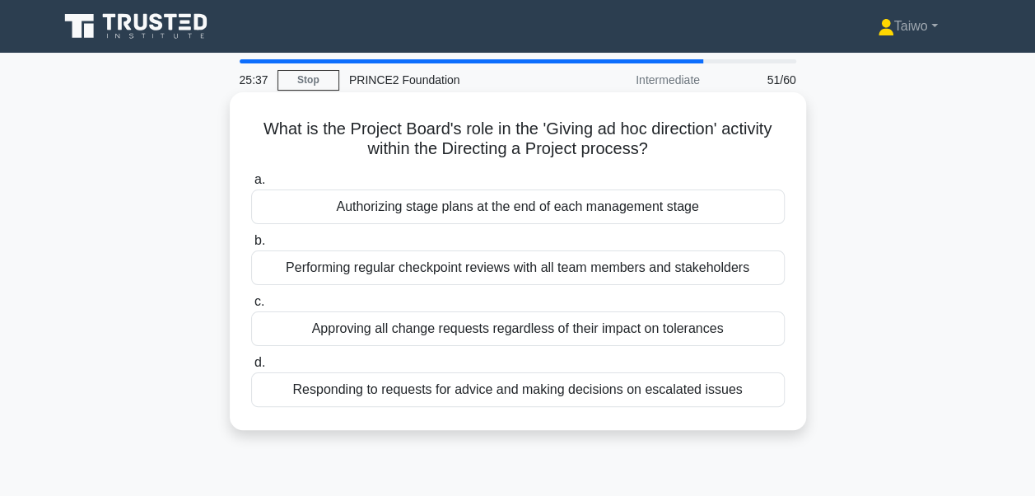
click at [744, 275] on div "Performing regular checkpoint reviews with all team members and stakeholders" at bounding box center [518, 267] width 534 height 35
click at [251, 246] on input "b. Performing regular checkpoint reviews with all team members and stakeholders" at bounding box center [251, 241] width 0 height 11
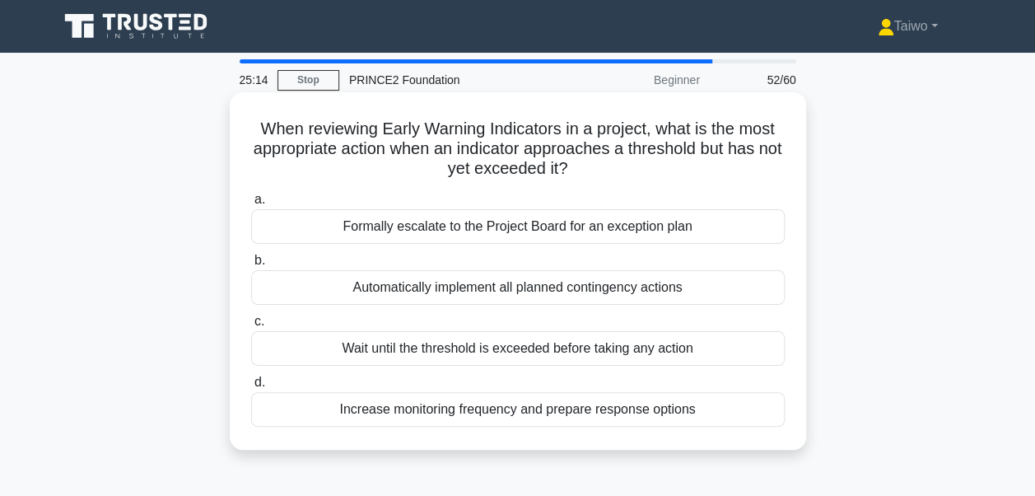
click at [710, 405] on div "Increase monitoring frequency and prepare response options" at bounding box center [518, 409] width 534 height 35
click at [251, 388] on input "d. Increase monitoring frequency and prepare response options" at bounding box center [251, 382] width 0 height 11
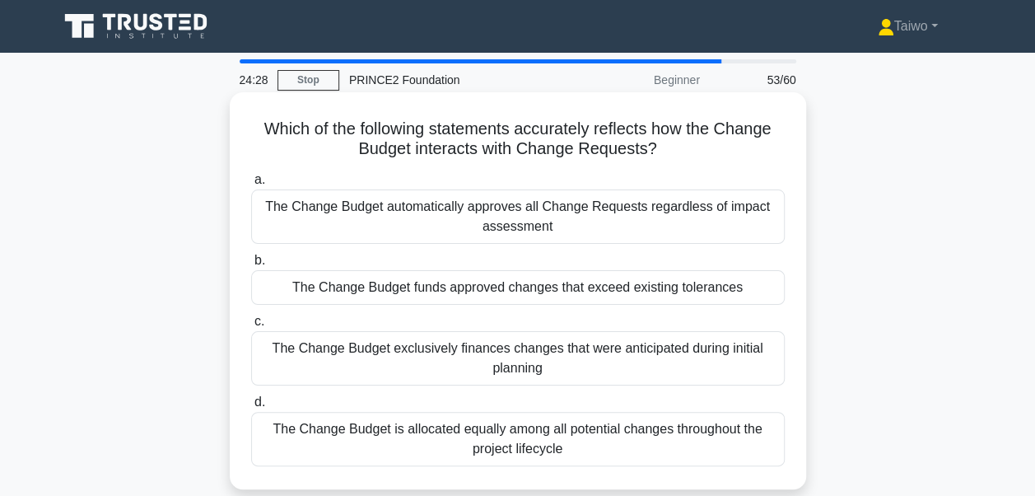
click at [717, 291] on div "The Change Budget funds approved changes that exceed existing tolerances" at bounding box center [518, 287] width 534 height 35
click at [251, 266] on input "b. The Change Budget funds approved changes that exceed existing tolerances" at bounding box center [251, 260] width 0 height 11
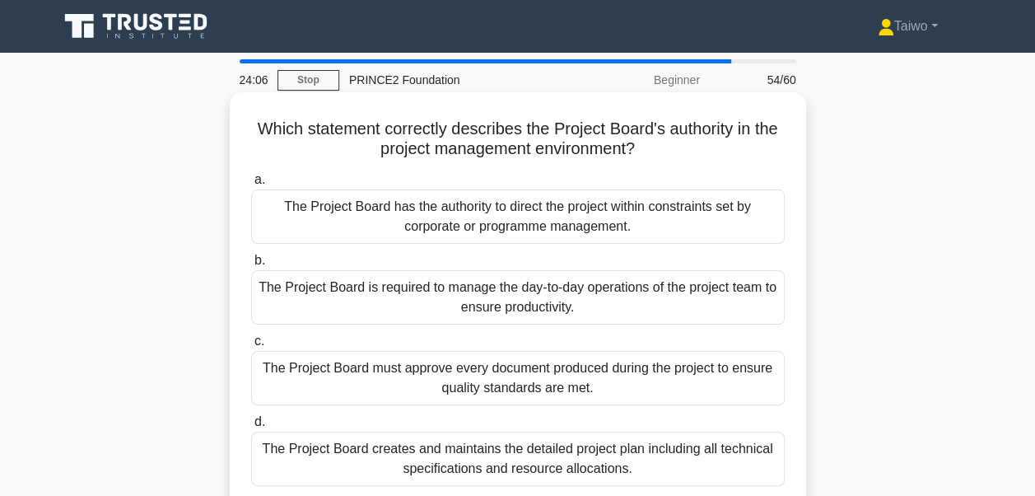
click at [643, 223] on div "The Project Board has the authority to direct the project within constraints se…" at bounding box center [518, 216] width 534 height 54
click at [251, 185] on input "a. The Project Board has the authority to direct the project within constraints…" at bounding box center [251, 180] width 0 height 11
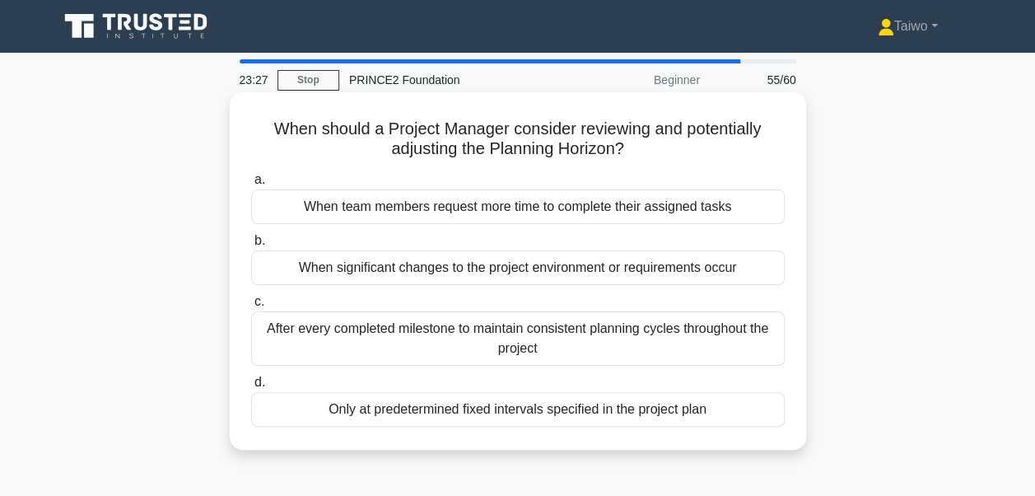
click at [641, 278] on div "When significant changes to the project environment or requirements occur" at bounding box center [518, 267] width 534 height 35
click at [251, 246] on input "b. When significant changes to the project environment or requirements occur" at bounding box center [251, 241] width 0 height 11
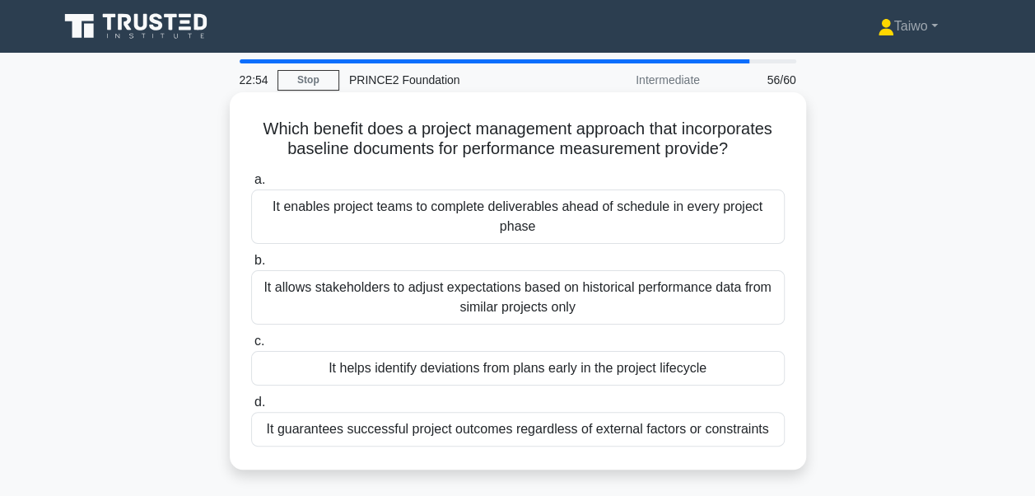
click at [697, 433] on div "It guarantees successful project outcomes regardless of external factors or con…" at bounding box center [518, 429] width 534 height 35
click at [251, 408] on input "d. It guarantees successful project outcomes regardless of external factors or …" at bounding box center [251, 402] width 0 height 11
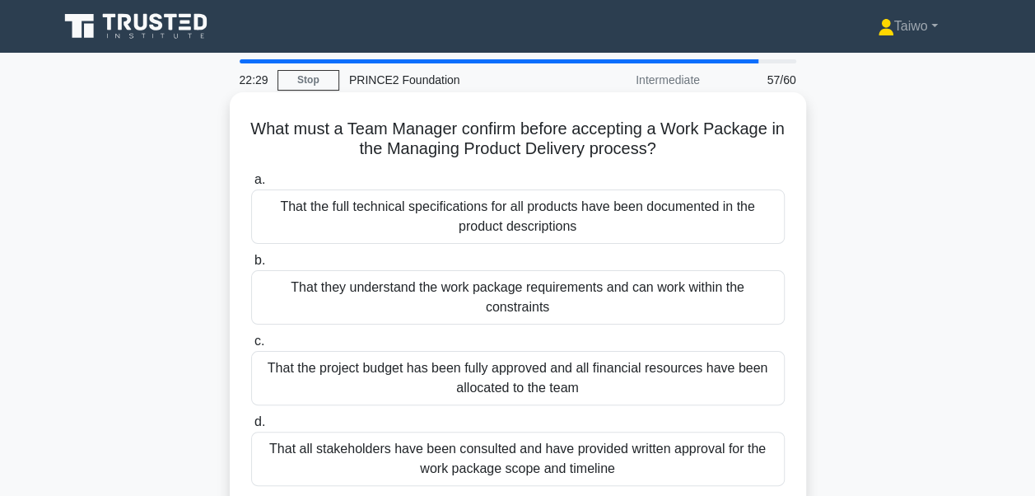
click at [708, 301] on div "That they understand the work package requirements and can work within the cons…" at bounding box center [518, 297] width 534 height 54
click at [251, 266] on input "b. That they understand the work package requirements and can work within the c…" at bounding box center [251, 260] width 0 height 11
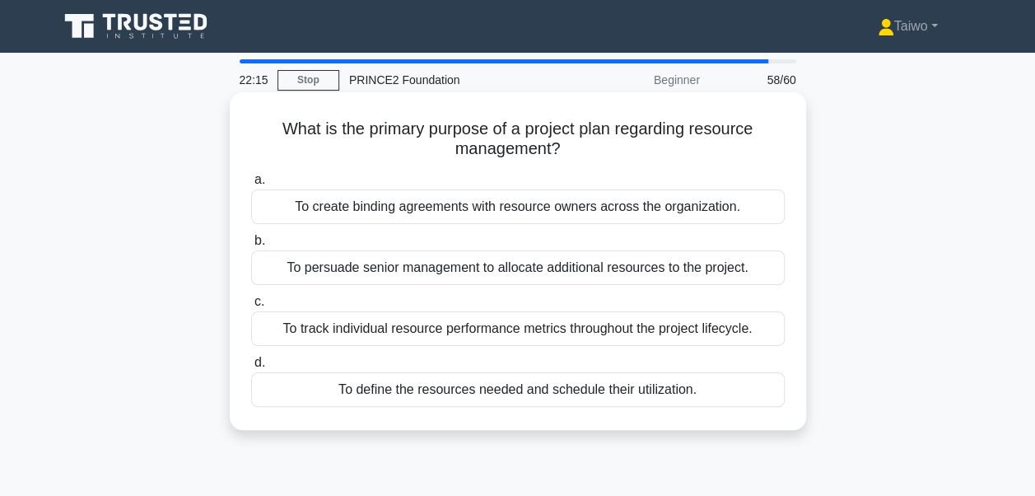
click at [701, 395] on div "To define the resources needed and schedule their utilization." at bounding box center [518, 389] width 534 height 35
click at [251, 368] on input "d. To define the resources needed and schedule their utilization." at bounding box center [251, 363] width 0 height 11
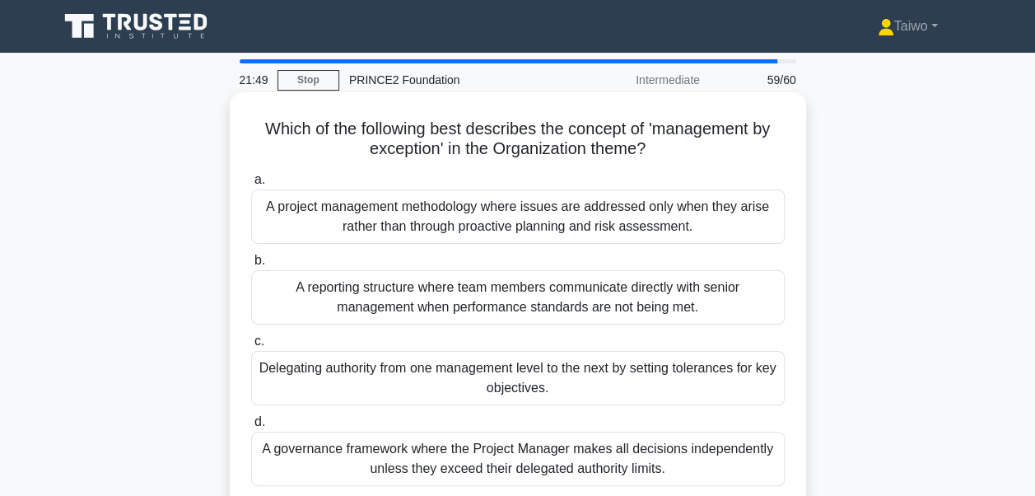
click at [699, 387] on div "Delegating authority from one management level to the next by setting tolerance…" at bounding box center [518, 378] width 534 height 54
click at [251, 347] on input "c. Delegating authority from one management level to the next by setting tolera…" at bounding box center [251, 341] width 0 height 11
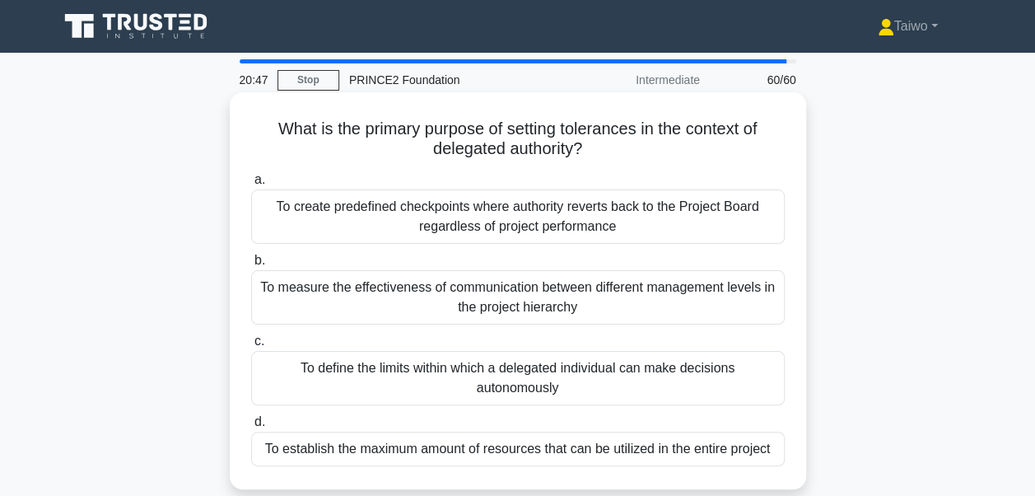
click at [707, 376] on div "To define the limits within which a delegated individual can make decisions aut…" at bounding box center [518, 378] width 534 height 54
click at [251, 347] on input "c. To define the limits within which a delegated individual can make decisions …" at bounding box center [251, 341] width 0 height 11
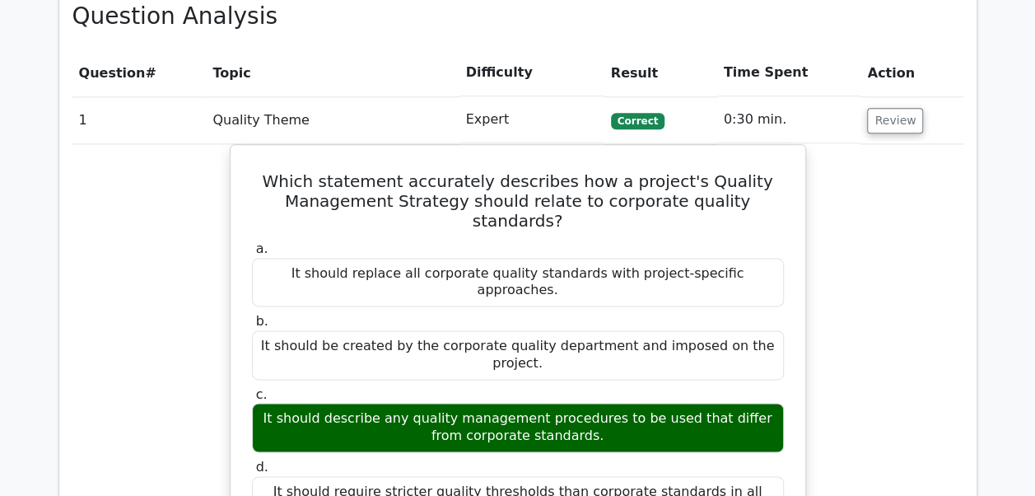
scroll to position [1028, 0]
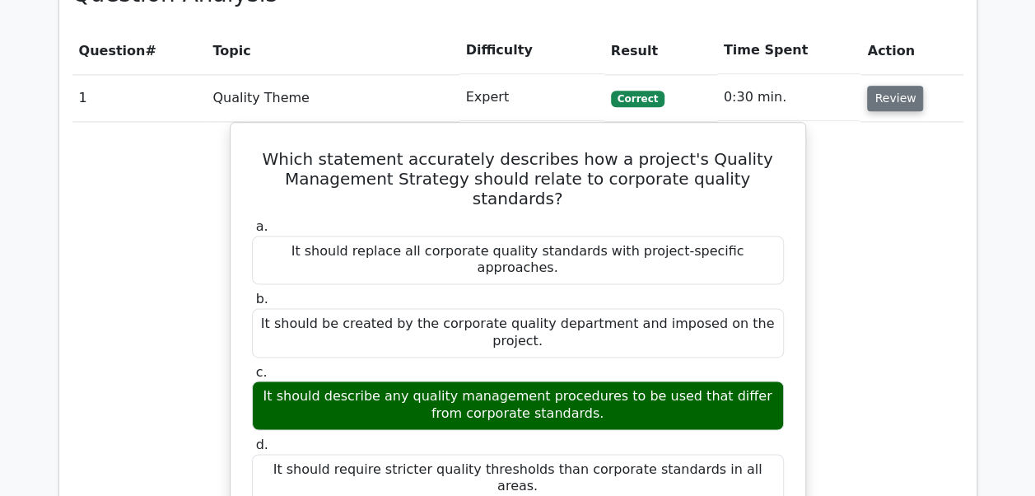
click at [891, 86] on button "Review" at bounding box center [895, 99] width 56 height 26
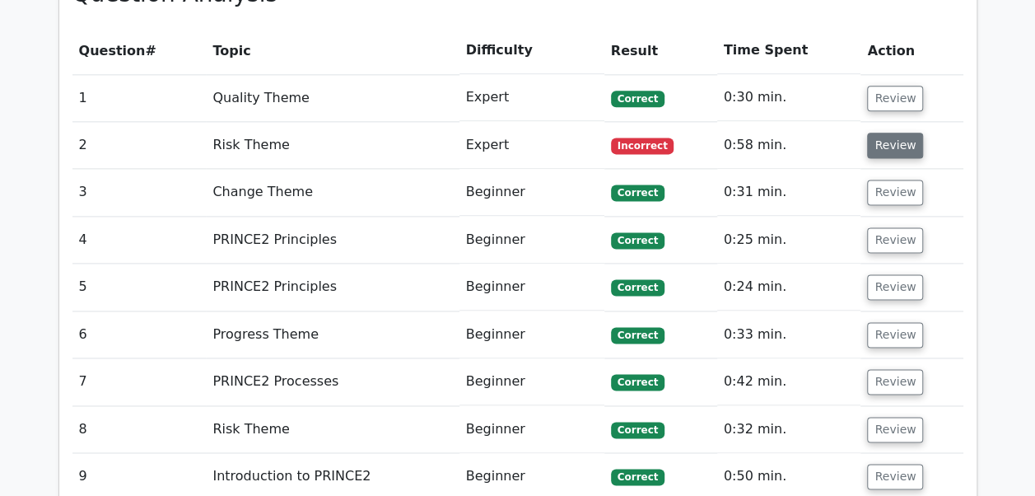
click at [886, 138] on button "Review" at bounding box center [895, 146] width 56 height 26
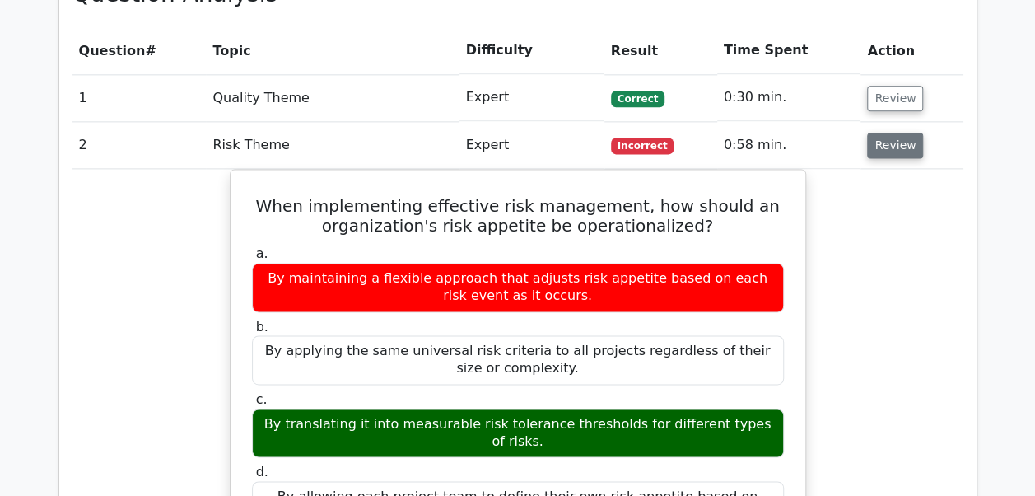
click at [886, 138] on button "Review" at bounding box center [895, 146] width 56 height 26
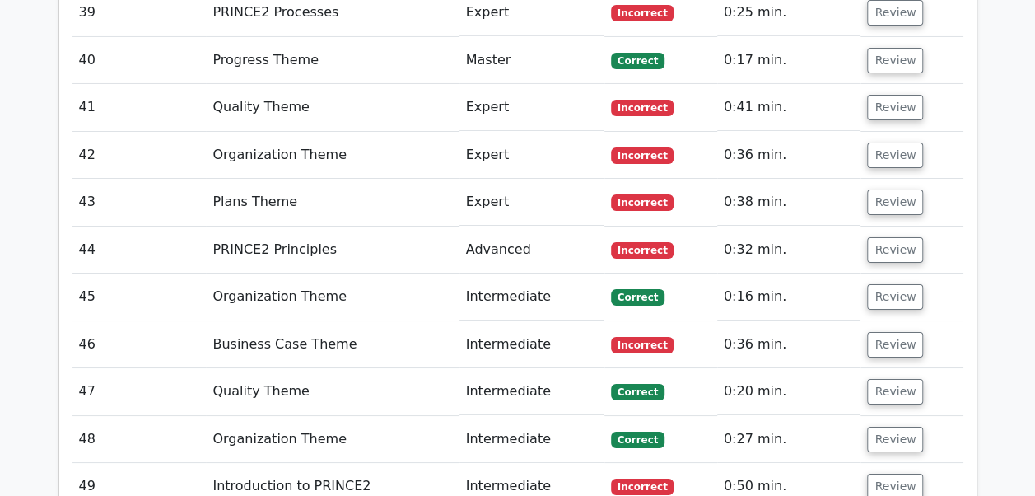
scroll to position [2947, 0]
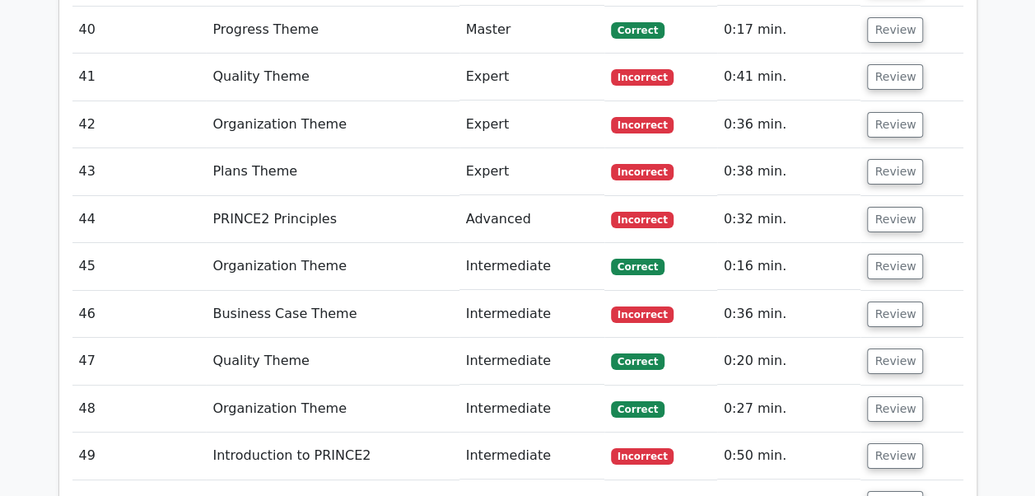
drag, startPoint x: 1046, startPoint y: 474, endPoint x: 1021, endPoint y: 71, distance: 403.6
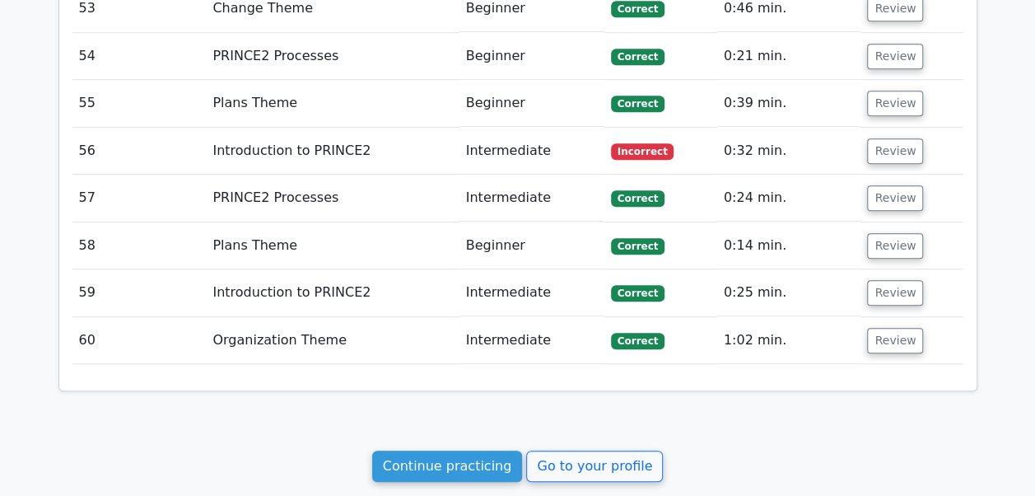
scroll to position [3471, 0]
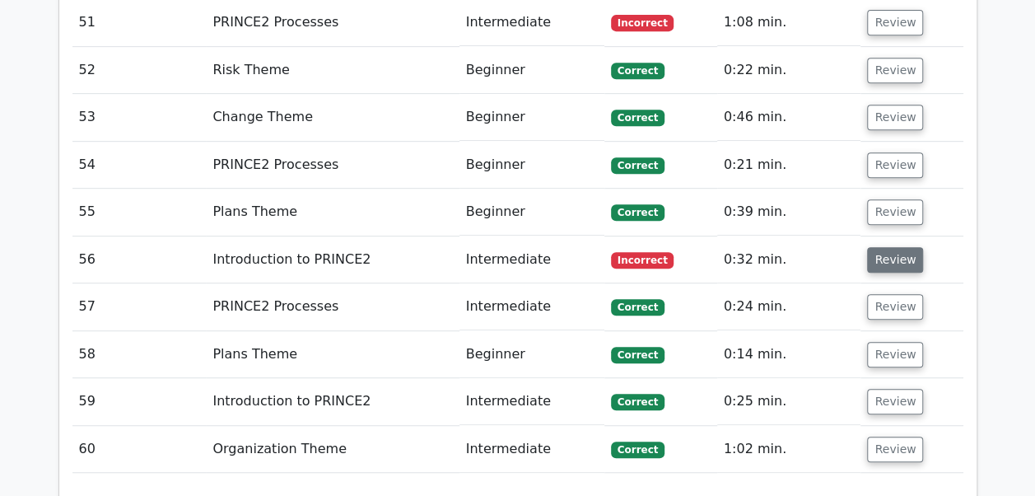
click at [890, 247] on button "Review" at bounding box center [895, 260] width 56 height 26
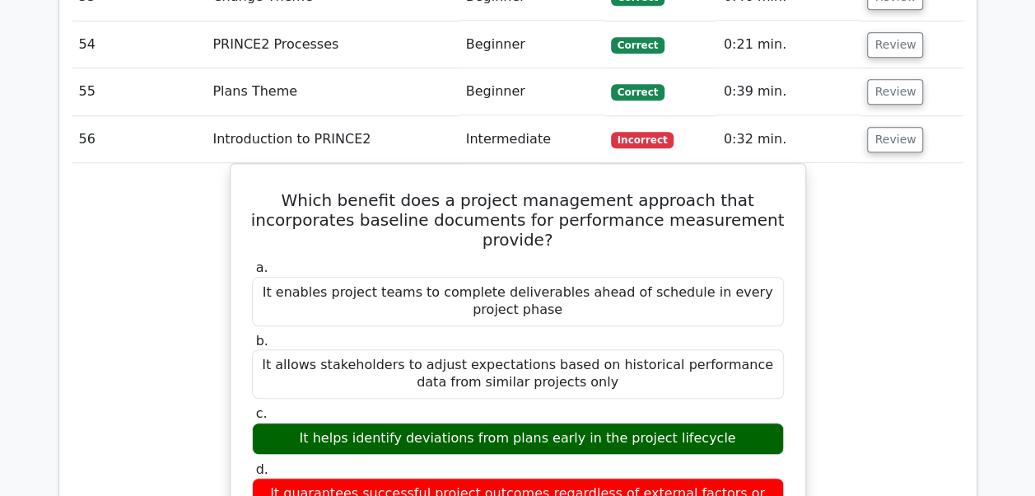
scroll to position [3608, 0]
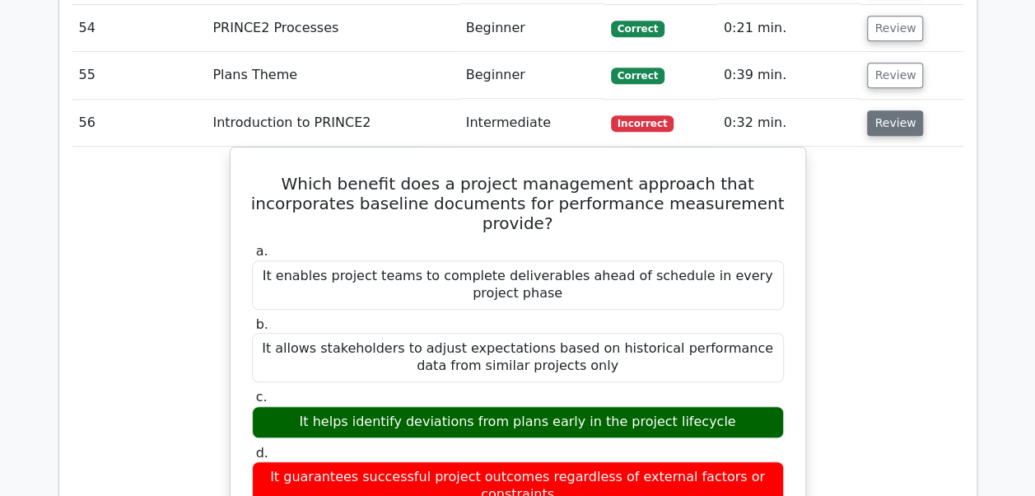
click at [904, 110] on button "Review" at bounding box center [895, 123] width 56 height 26
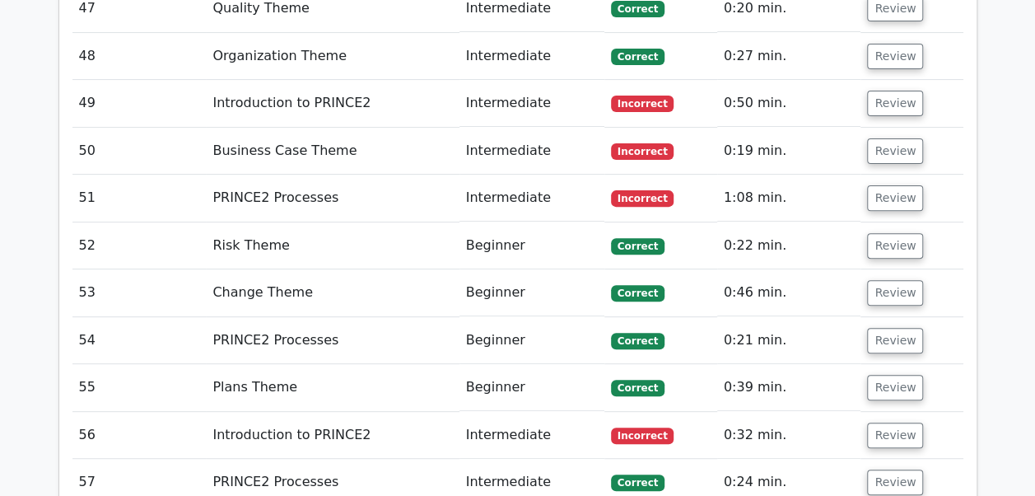
scroll to position [3279, 0]
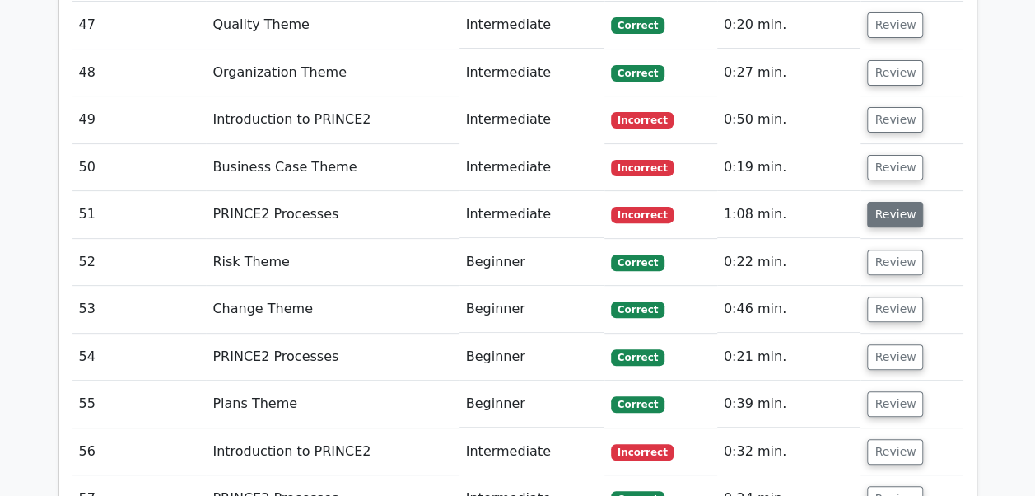
click at [890, 202] on button "Review" at bounding box center [895, 215] width 56 height 26
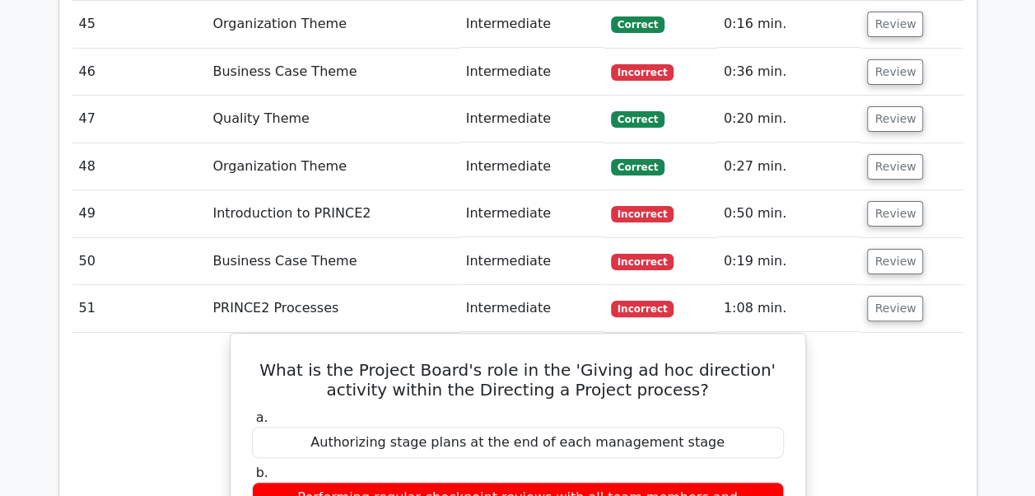
scroll to position [3177, 0]
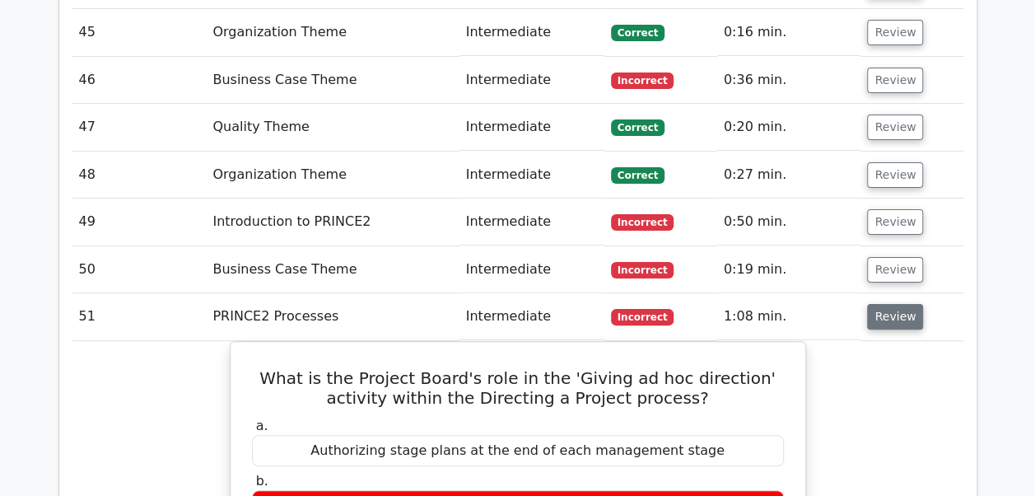
click at [903, 304] on button "Review" at bounding box center [895, 317] width 56 height 26
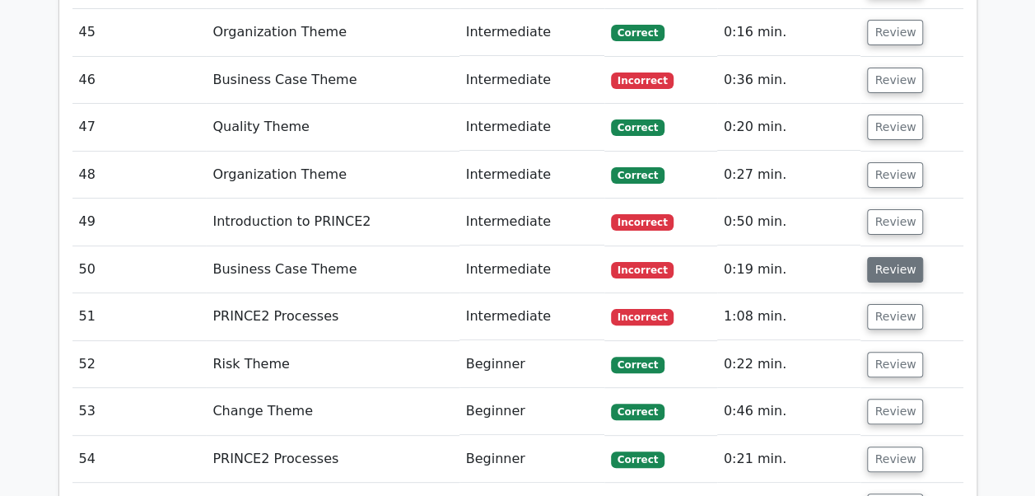
click at [891, 257] on button "Review" at bounding box center [895, 270] width 56 height 26
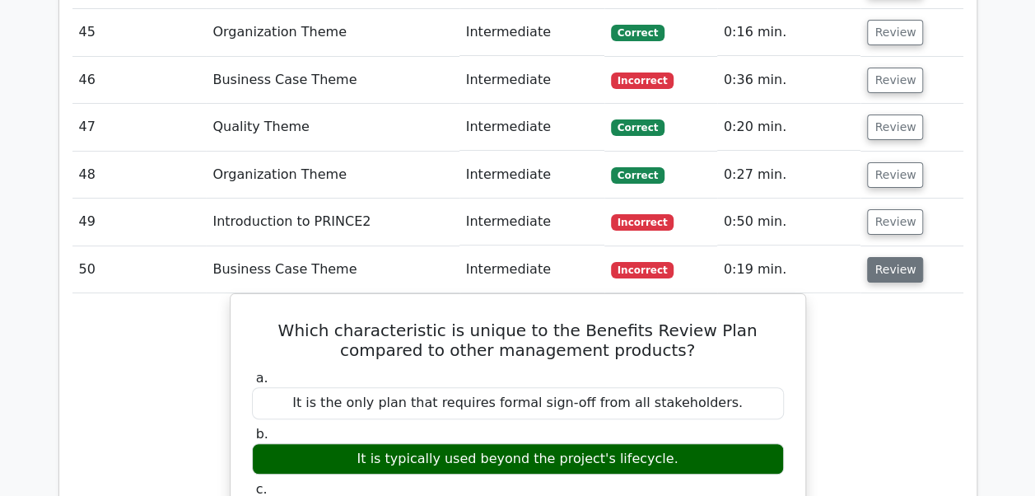
click at [883, 257] on button "Review" at bounding box center [895, 270] width 56 height 26
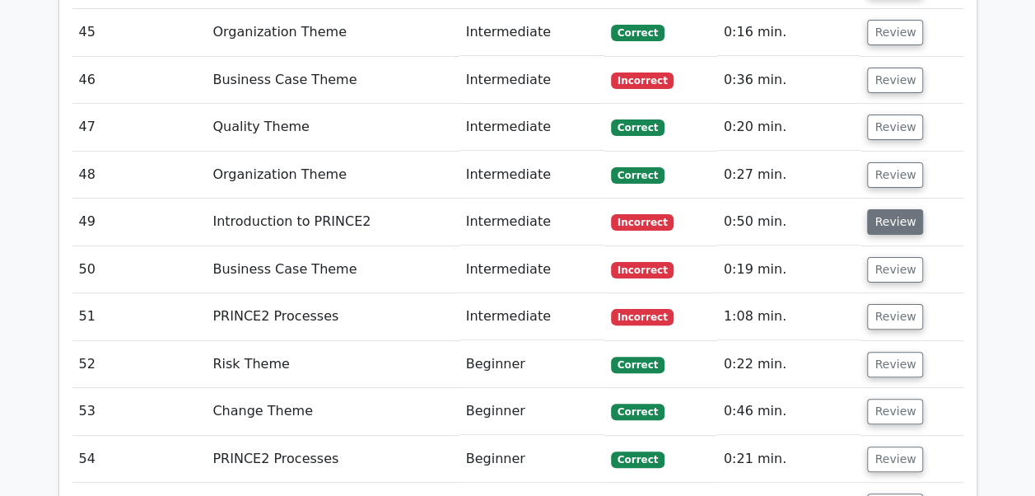
click at [885, 209] on button "Review" at bounding box center [895, 222] width 56 height 26
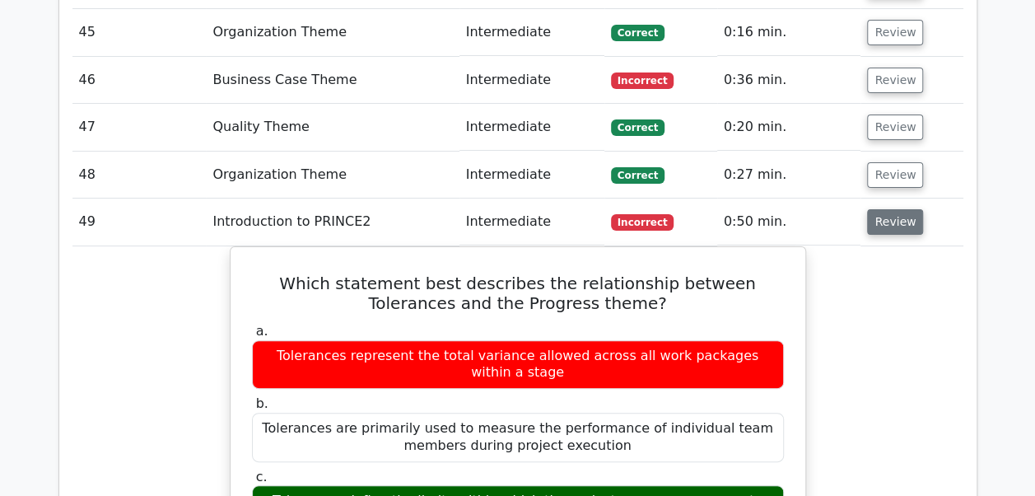
click at [885, 209] on button "Review" at bounding box center [895, 222] width 56 height 26
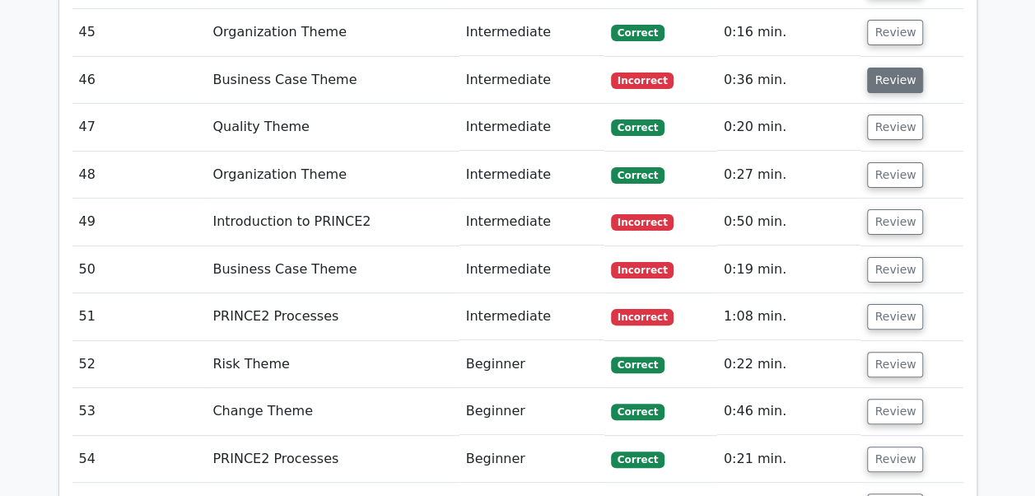
click at [885, 68] on button "Review" at bounding box center [895, 81] width 56 height 26
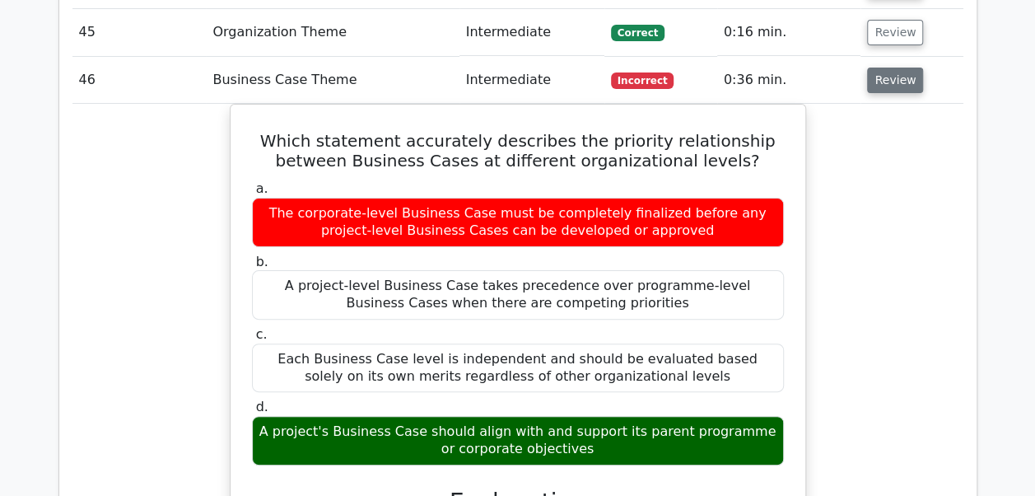
click at [886, 68] on button "Review" at bounding box center [895, 81] width 56 height 26
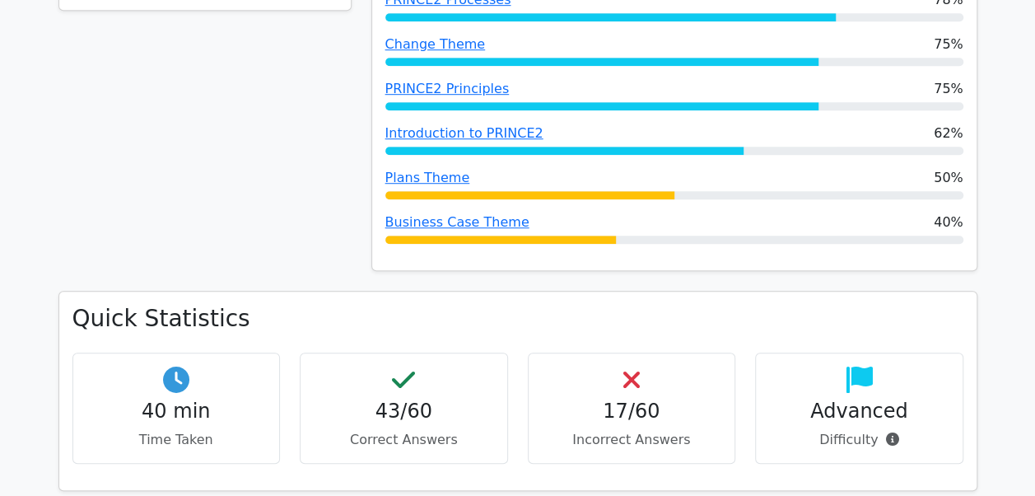
scroll to position [432, 0]
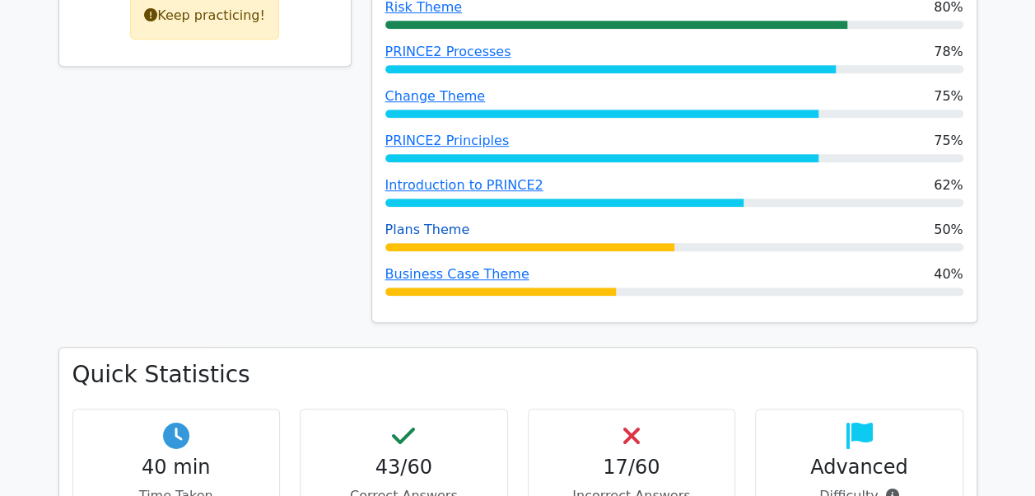
click at [448, 229] on link "Plans Theme" at bounding box center [428, 230] width 85 height 16
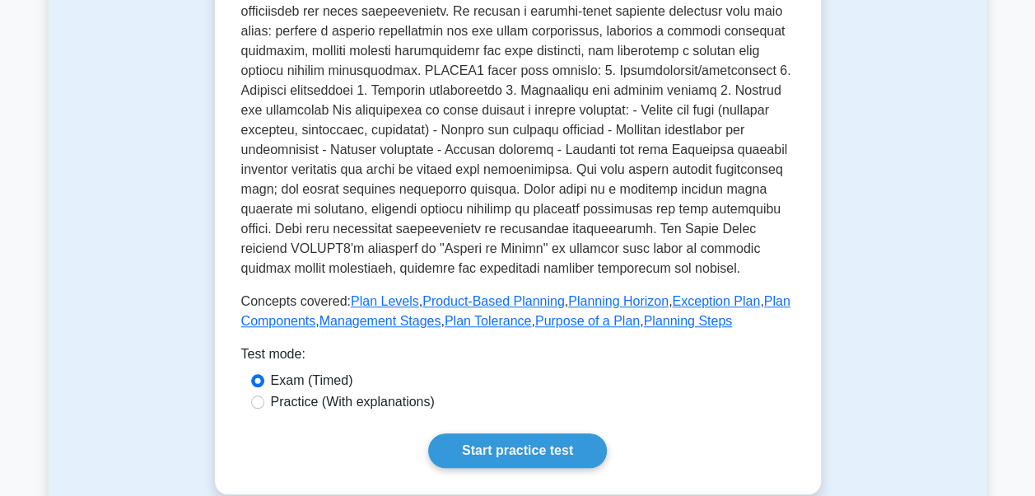
scroll to position [521, 0]
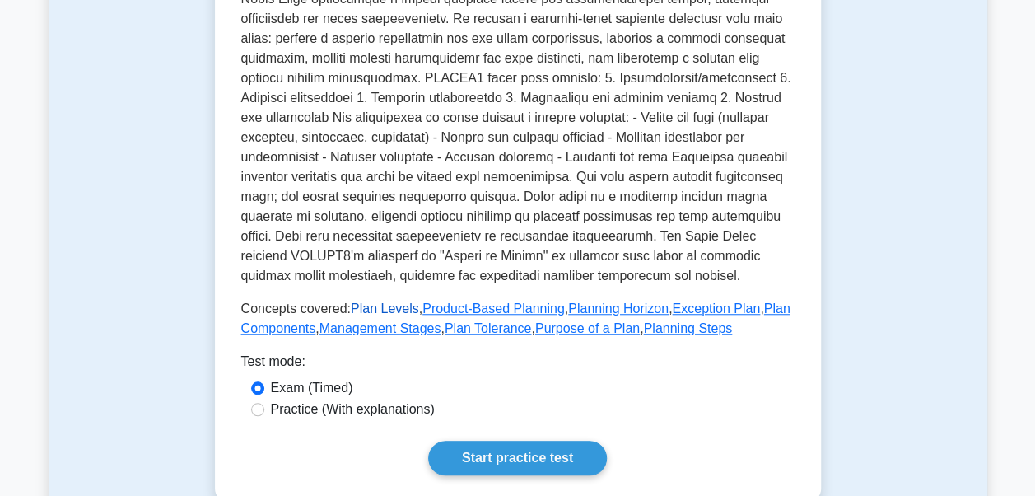
click at [376, 315] on link "Plan Levels" at bounding box center [385, 308] width 68 height 14
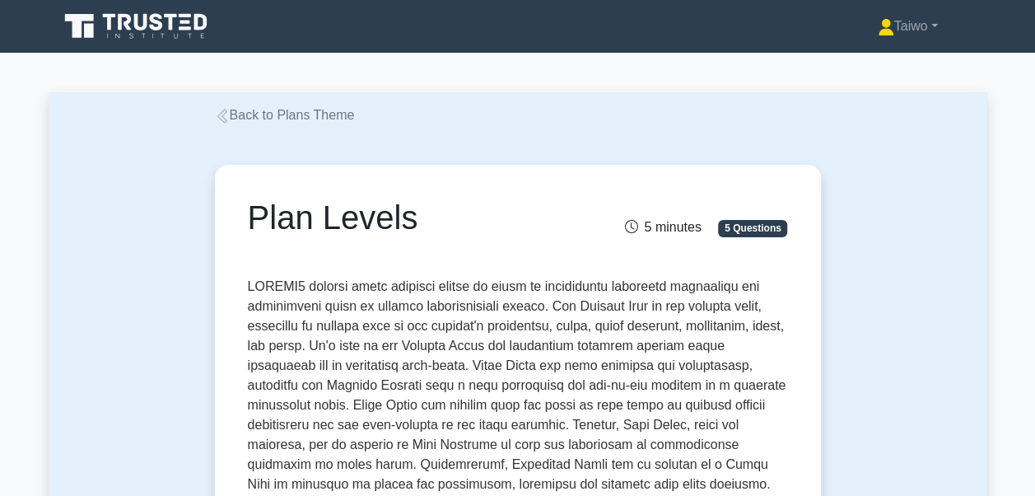
click at [226, 110] on icon at bounding box center [222, 116] width 15 height 15
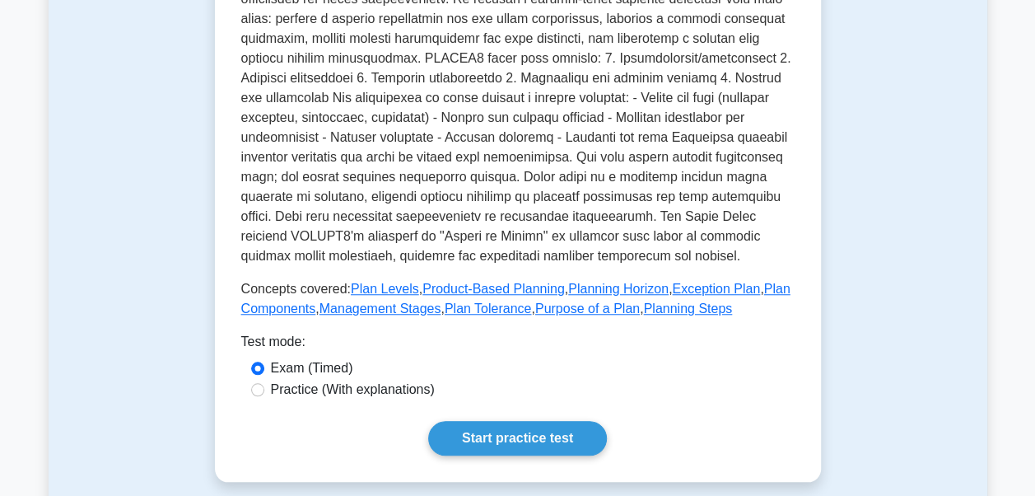
scroll to position [563, 0]
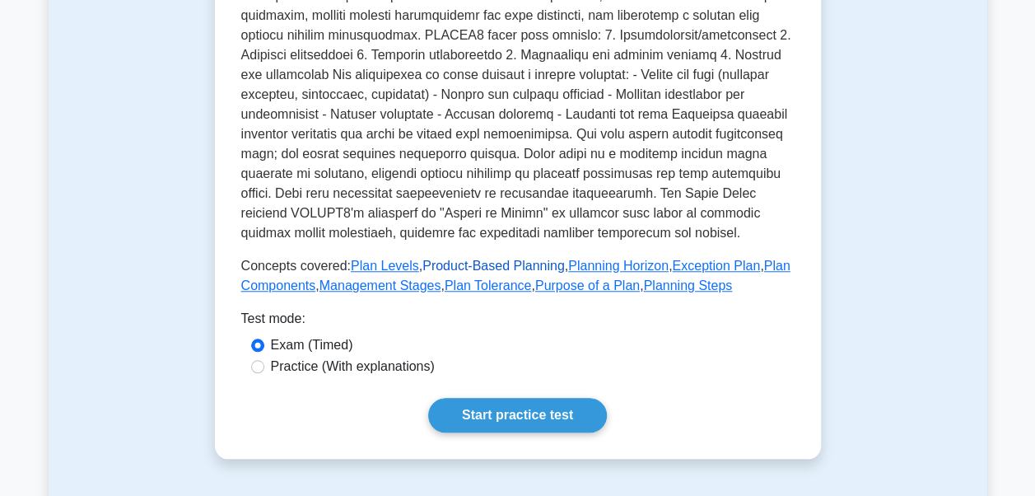
click at [513, 264] on link "Product-Based Planning" at bounding box center [494, 266] width 143 height 14
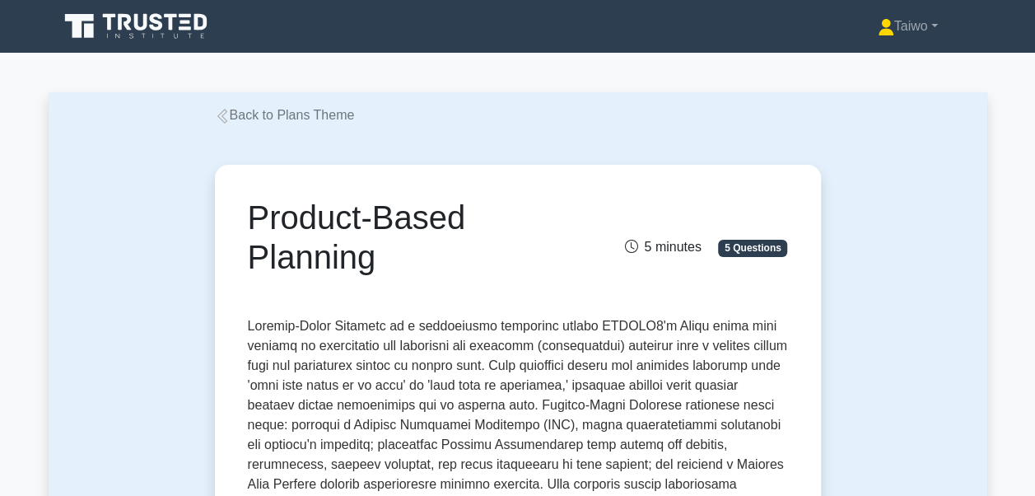
click at [234, 117] on link "Back to Plans Theme" at bounding box center [285, 115] width 140 height 14
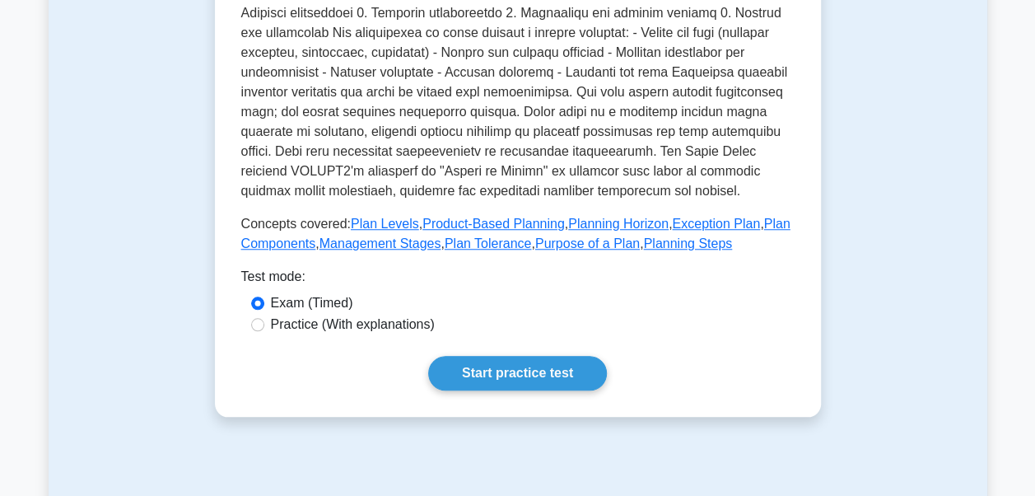
scroll to position [636, 0]
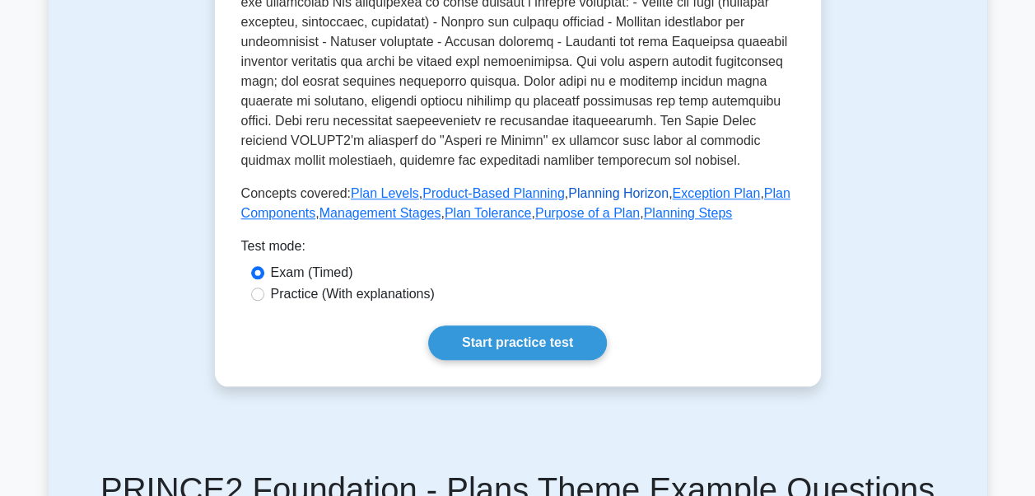
click at [596, 192] on link "Planning Horizon" at bounding box center [618, 193] width 100 height 14
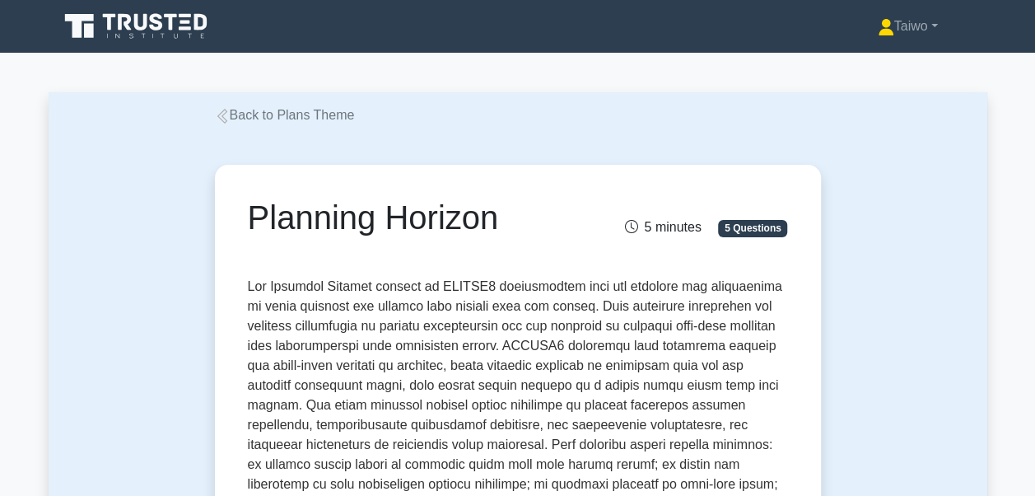
click at [222, 114] on icon at bounding box center [222, 116] width 15 height 15
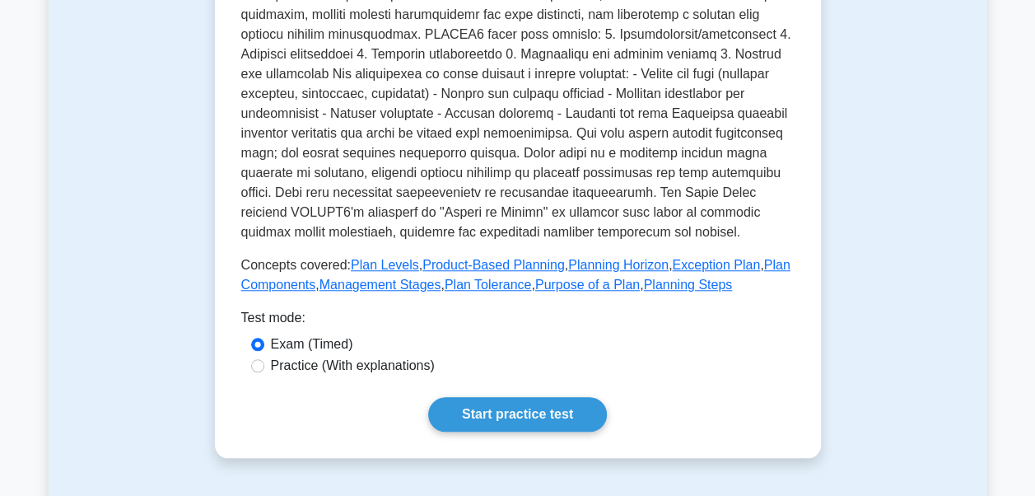
scroll to position [596, 0]
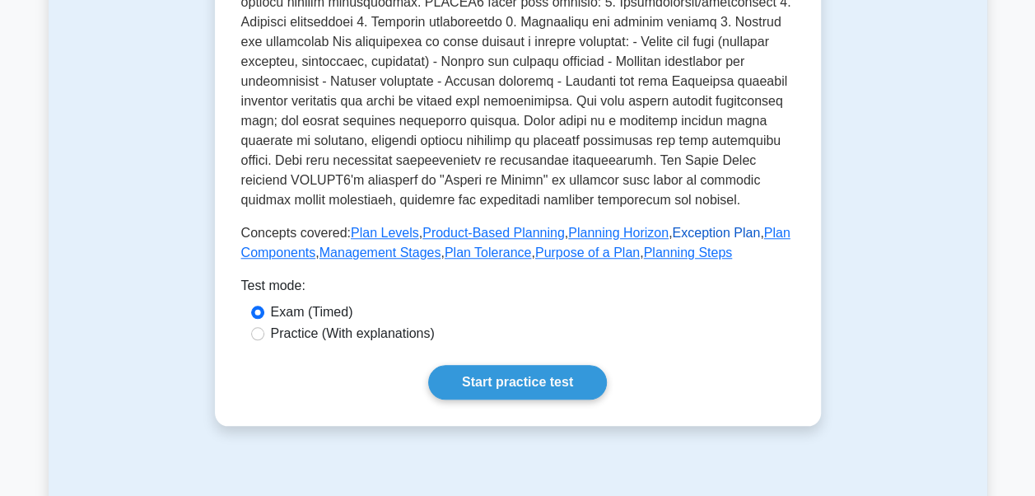
click at [713, 235] on link "Exception Plan" at bounding box center [716, 233] width 88 height 14
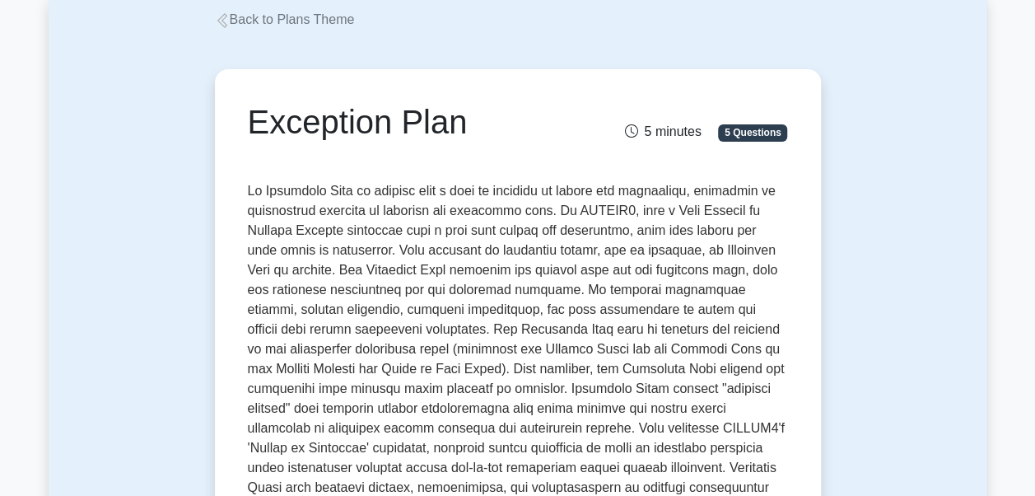
scroll to position [64, 0]
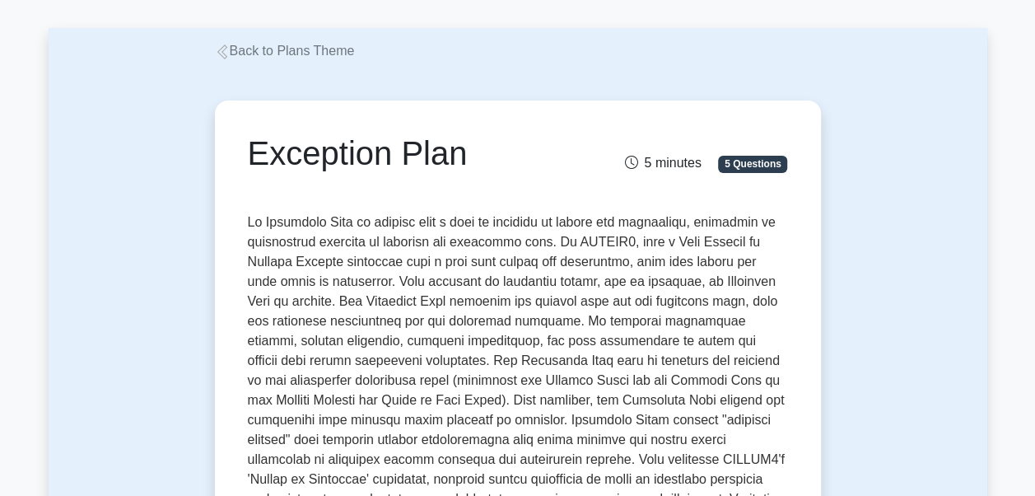
click at [224, 56] on icon at bounding box center [222, 51] width 15 height 15
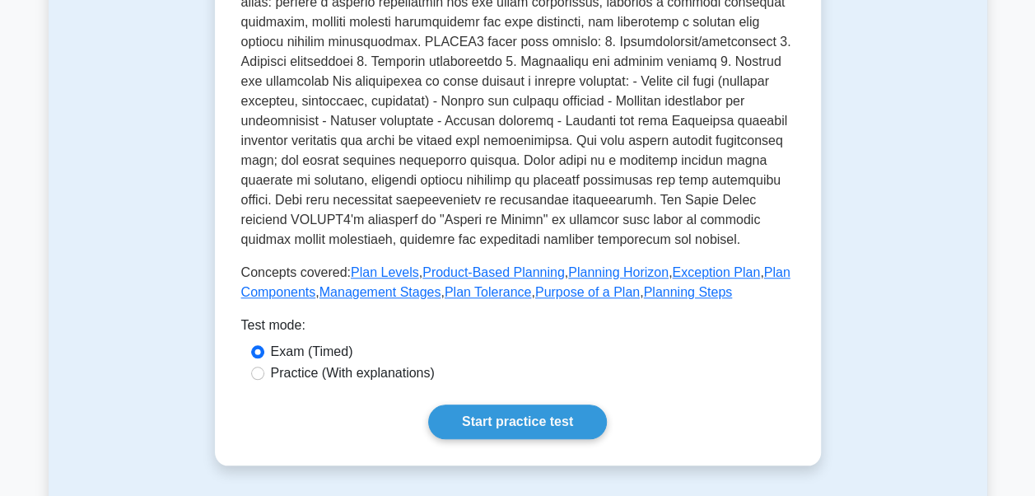
scroll to position [568, 0]
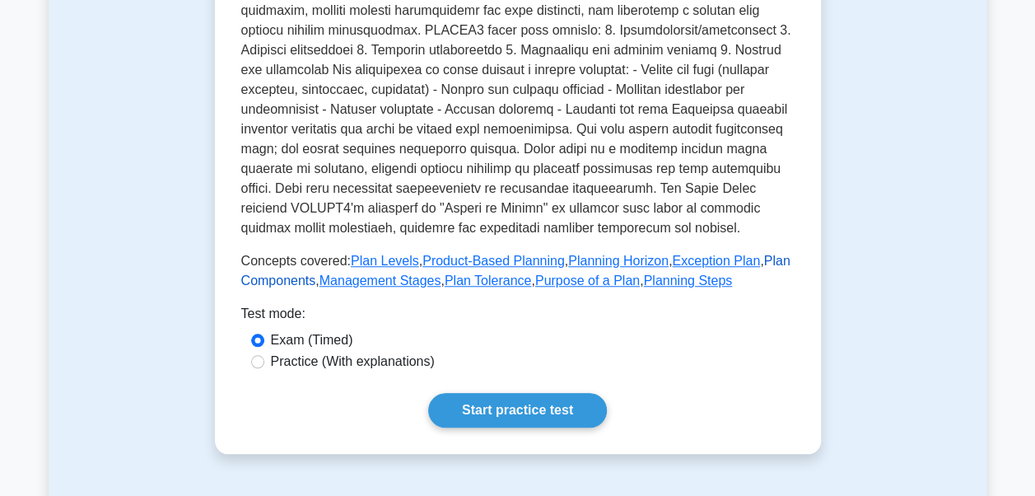
click at [753, 263] on link "Plan Components" at bounding box center [515, 271] width 549 height 34
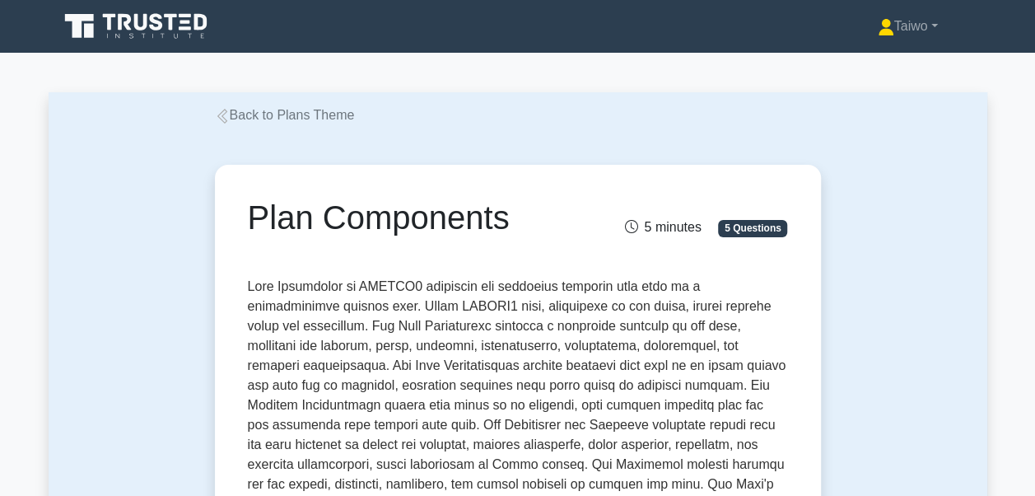
click at [222, 121] on icon at bounding box center [222, 116] width 15 height 15
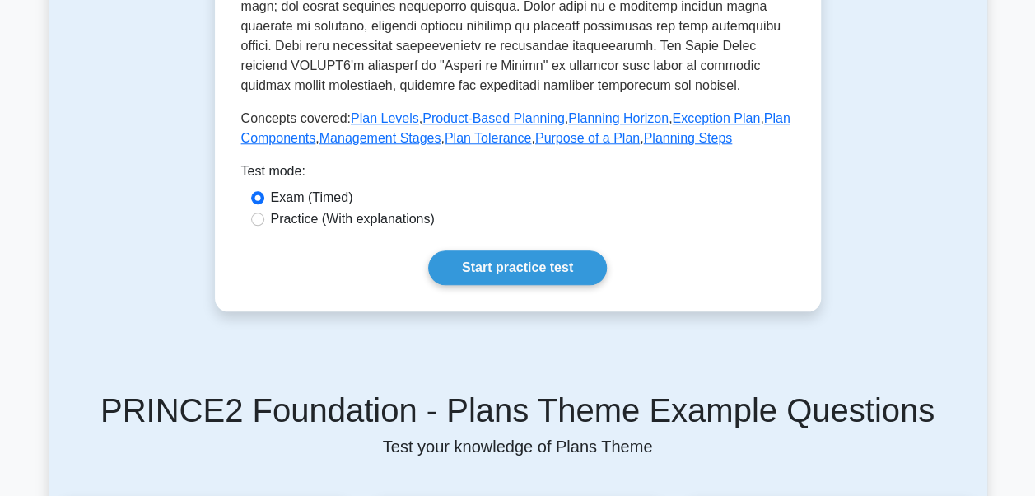
scroll to position [720, 0]
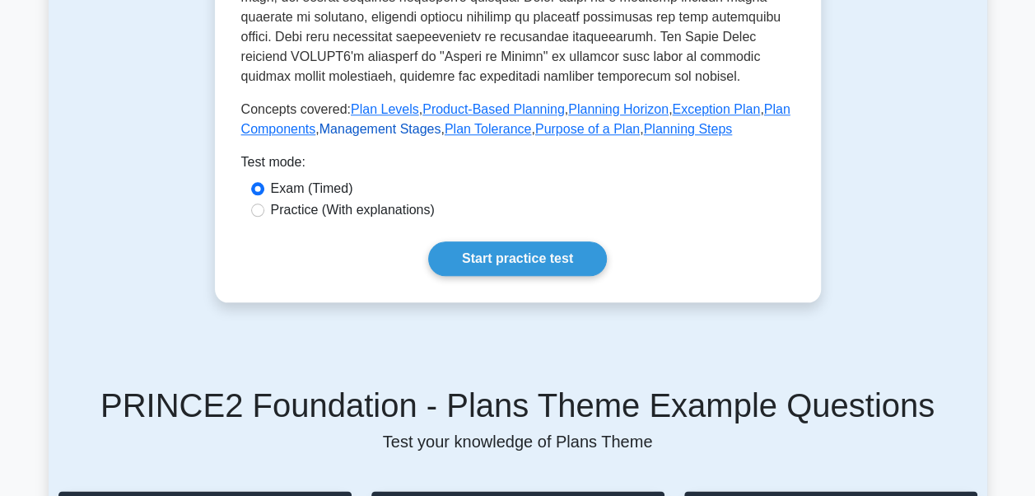
click at [389, 135] on link "Management Stages" at bounding box center [381, 129] width 122 height 14
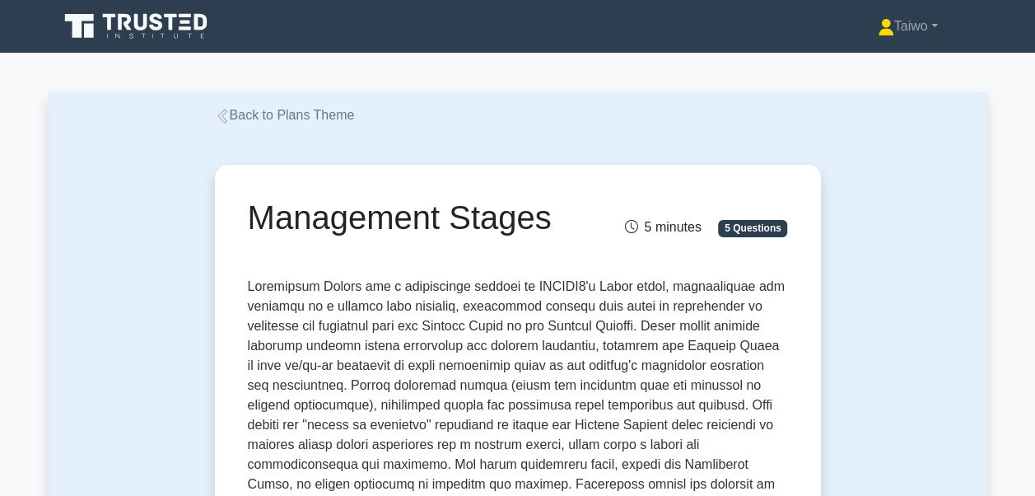
click at [221, 116] on icon at bounding box center [222, 116] width 15 height 15
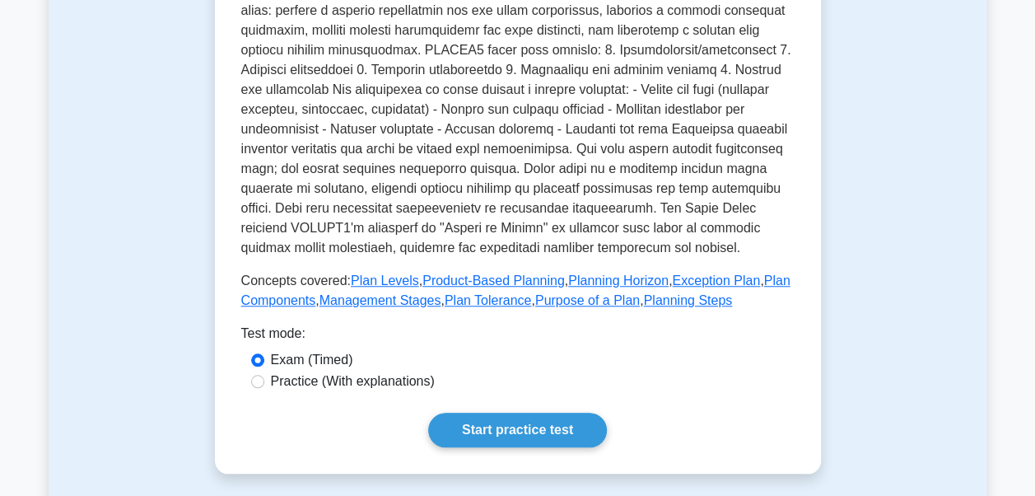
scroll to position [567, 0]
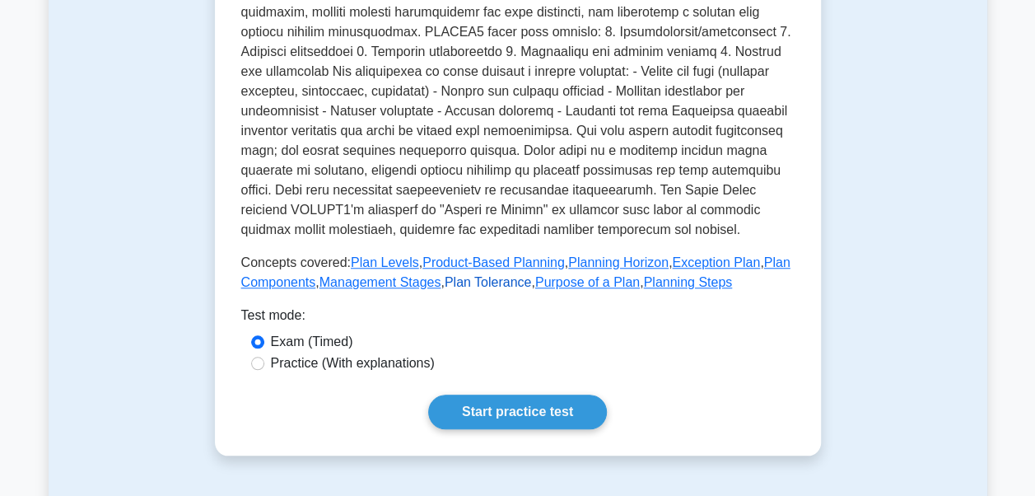
click at [498, 285] on link "Plan Tolerance" at bounding box center [488, 282] width 87 height 14
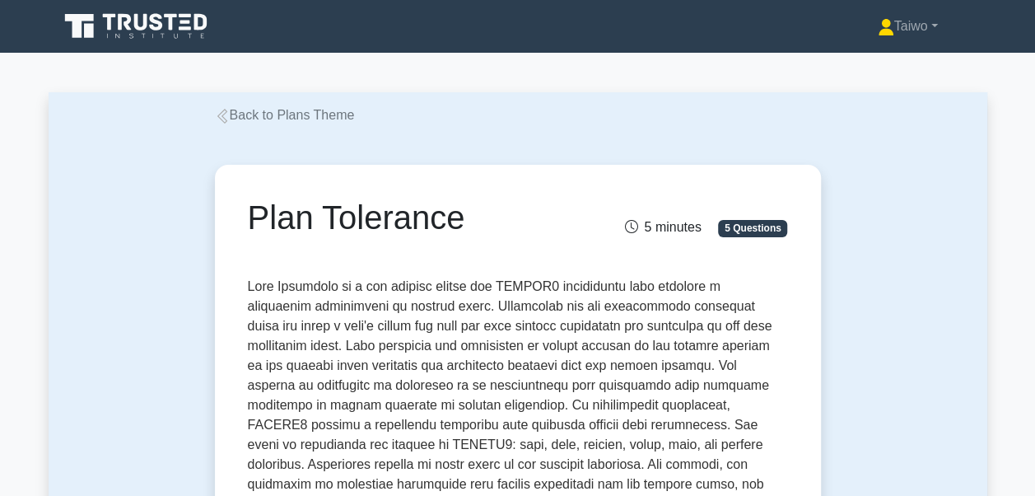
click at [223, 115] on icon at bounding box center [222, 116] width 15 height 15
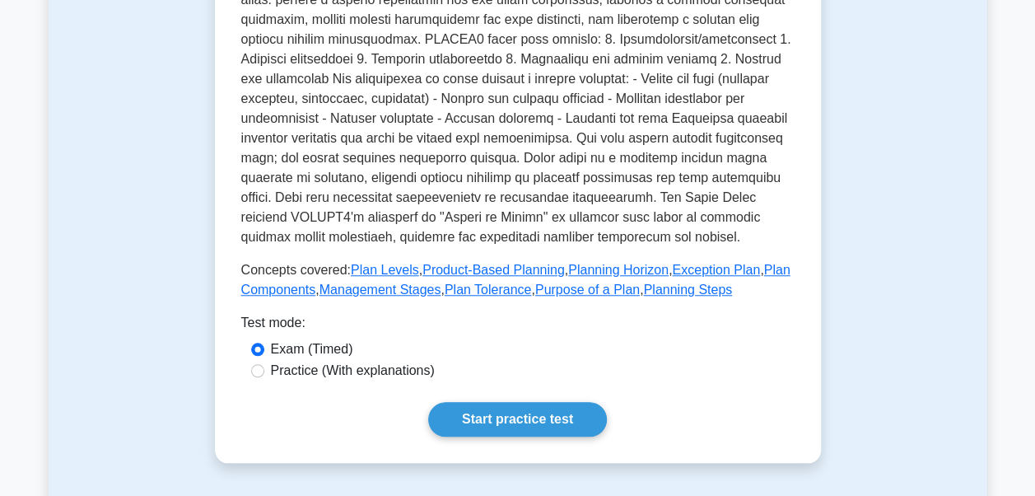
scroll to position [620, 0]
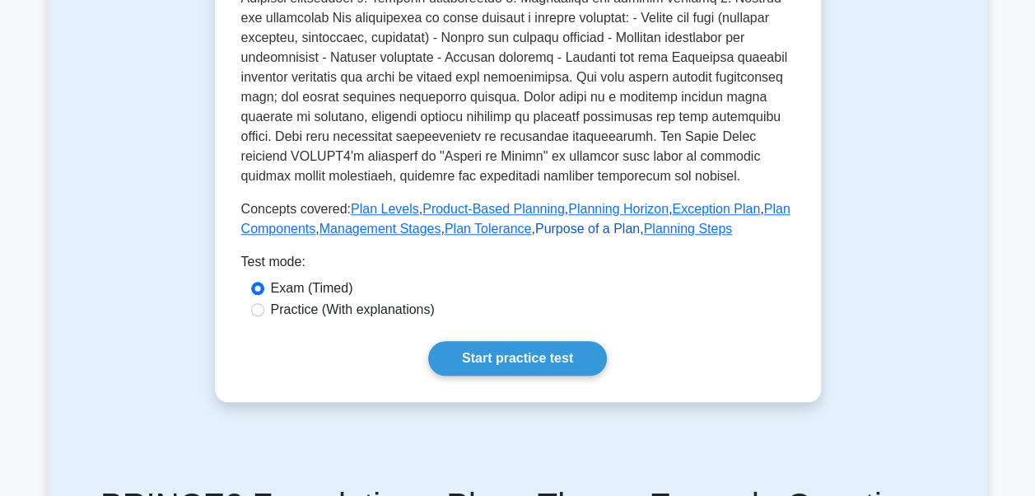
click at [587, 233] on link "Purpose of a Plan" at bounding box center [587, 229] width 105 height 14
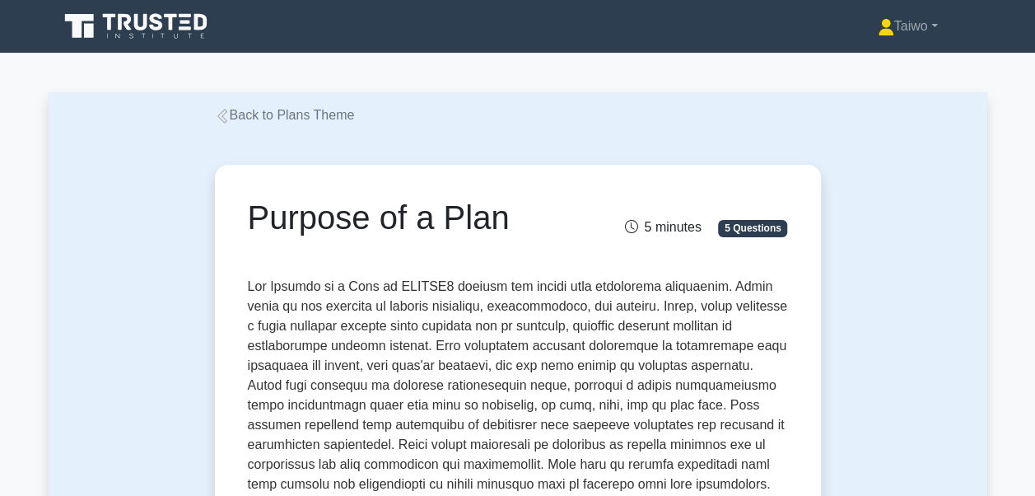
click at [227, 119] on icon at bounding box center [222, 116] width 15 height 15
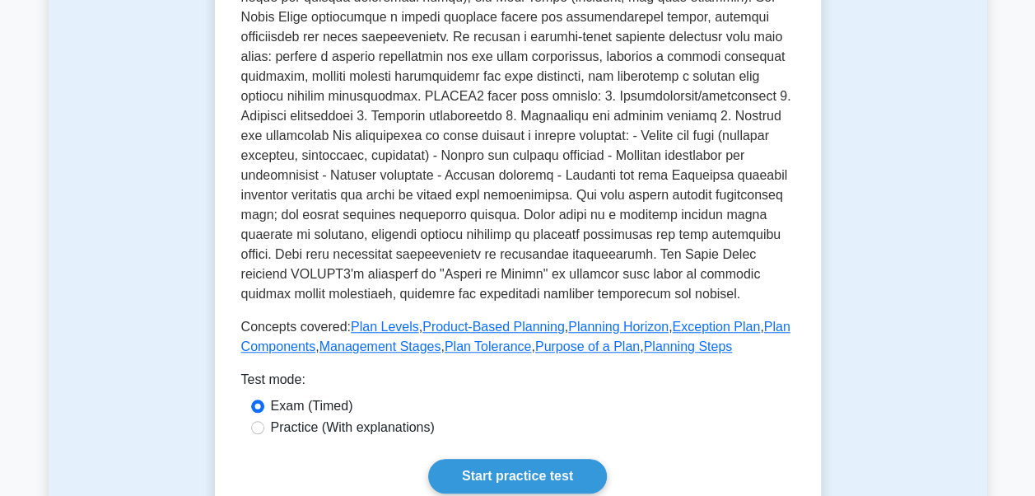
scroll to position [517, 0]
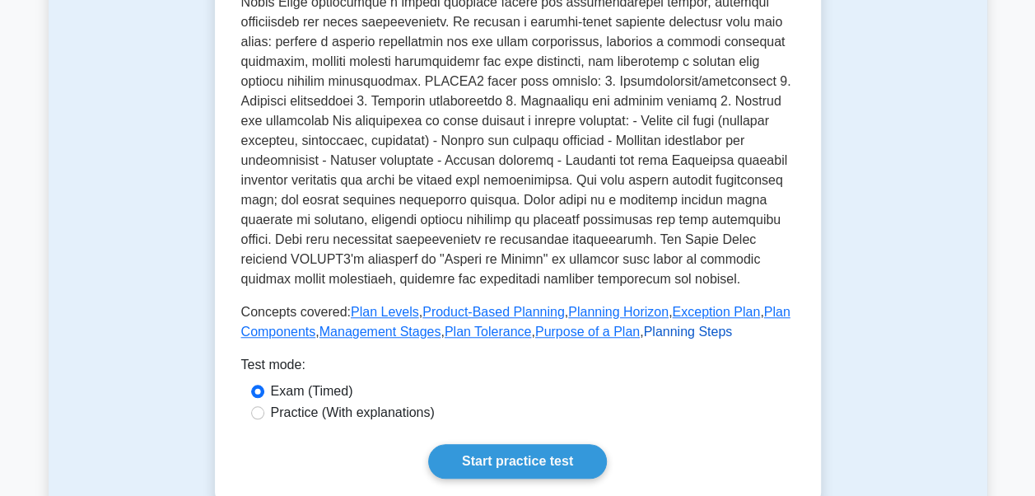
click at [646, 331] on link "Planning Steps" at bounding box center [687, 332] width 89 height 14
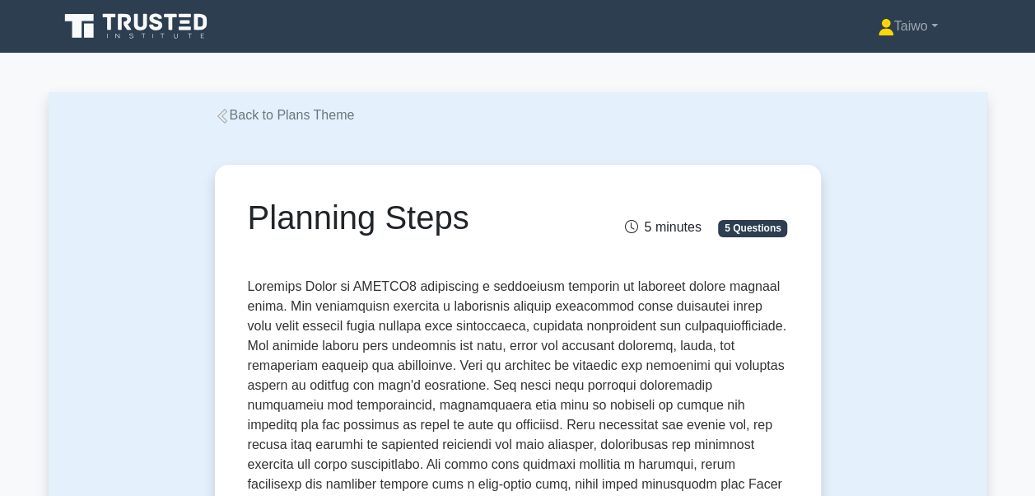
click at [231, 119] on link "Back to Plans Theme" at bounding box center [285, 115] width 140 height 14
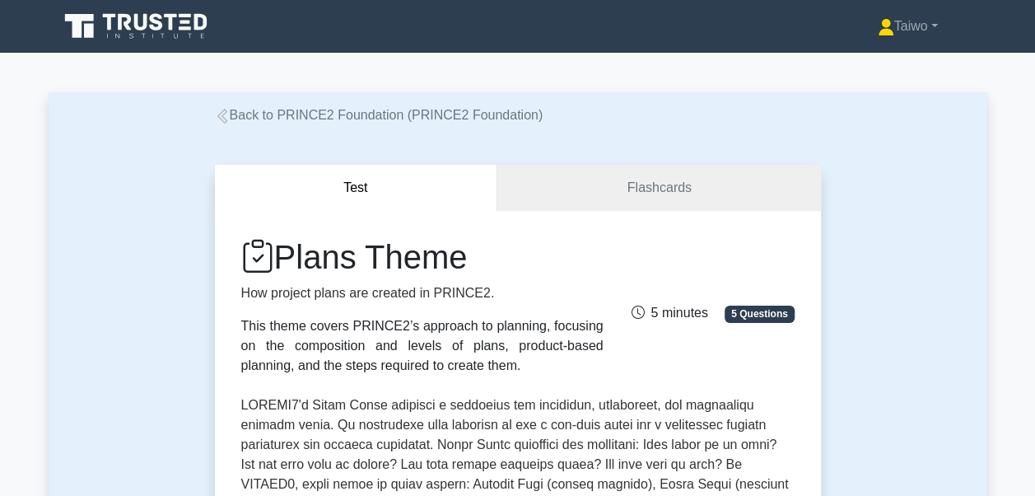
click at [231, 119] on link "Back to PRINCE2 Foundation (PRINCE2 Foundation)" at bounding box center [379, 115] width 329 height 14
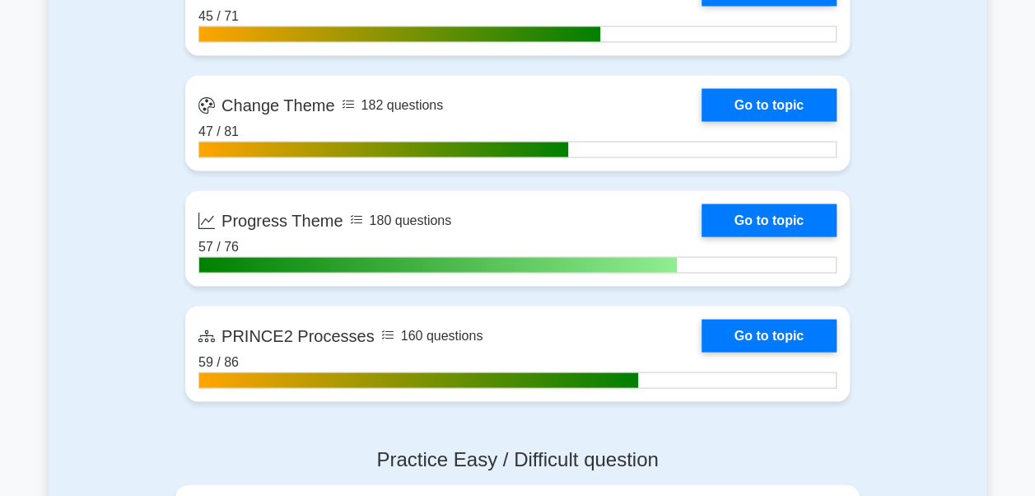
scroll to position [1545, 0]
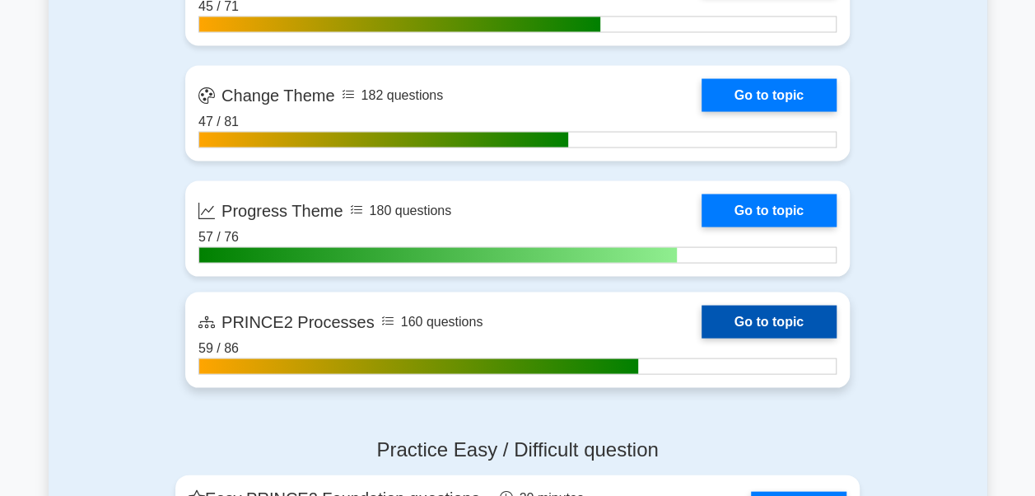
click at [735, 315] on link "Go to topic" at bounding box center [769, 321] width 135 height 33
